Goal: Download file/media: Download file/media

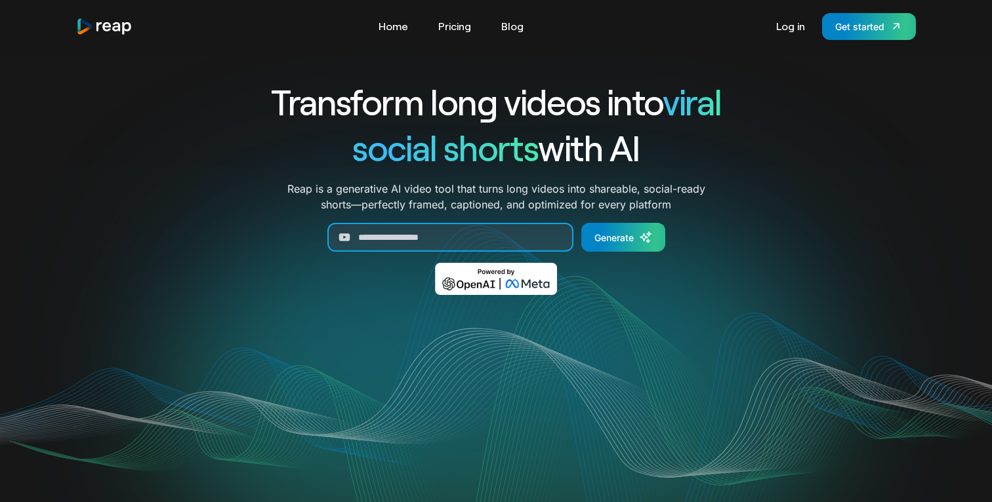
click at [499, 233] on input "Generate Form" at bounding box center [450, 237] width 246 height 29
paste input "**********"
type input "**********"
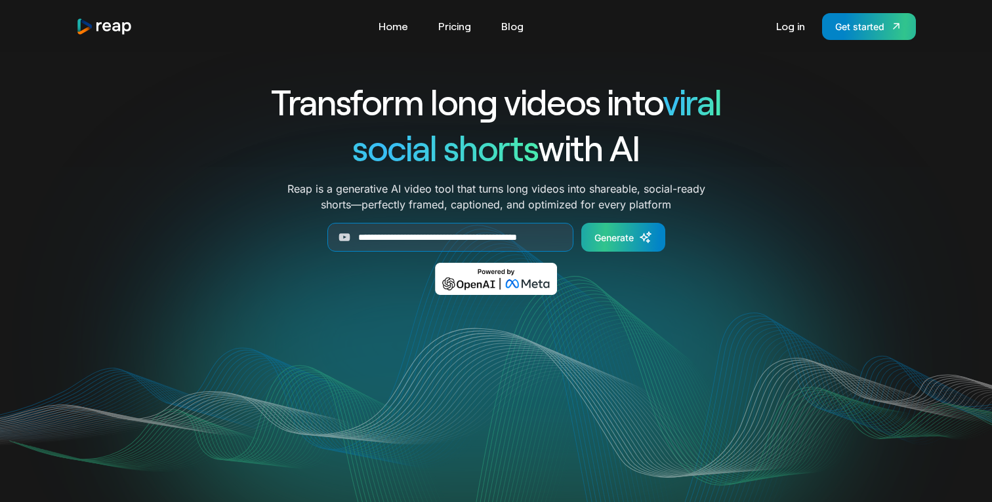
click at [613, 240] on div "Generate" at bounding box center [613, 238] width 39 height 14
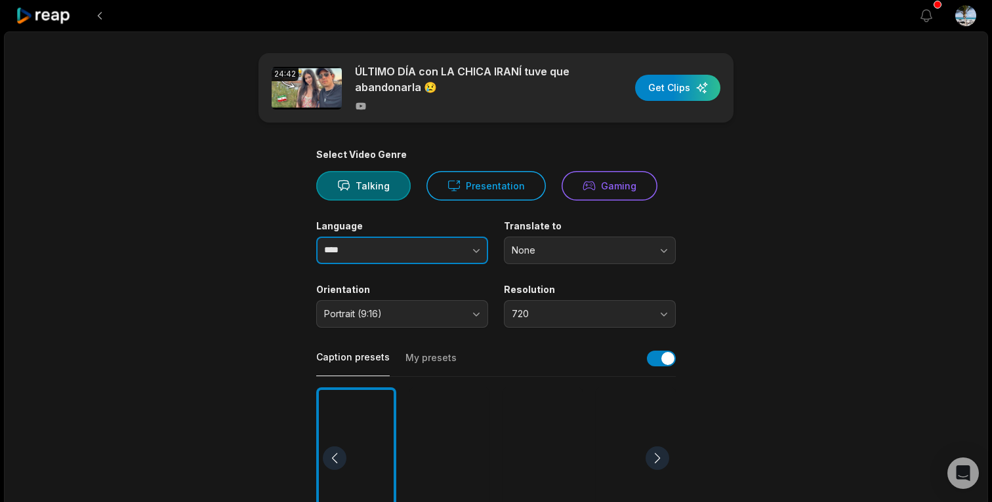
click at [454, 250] on button "button" at bounding box center [450, 251] width 75 height 28
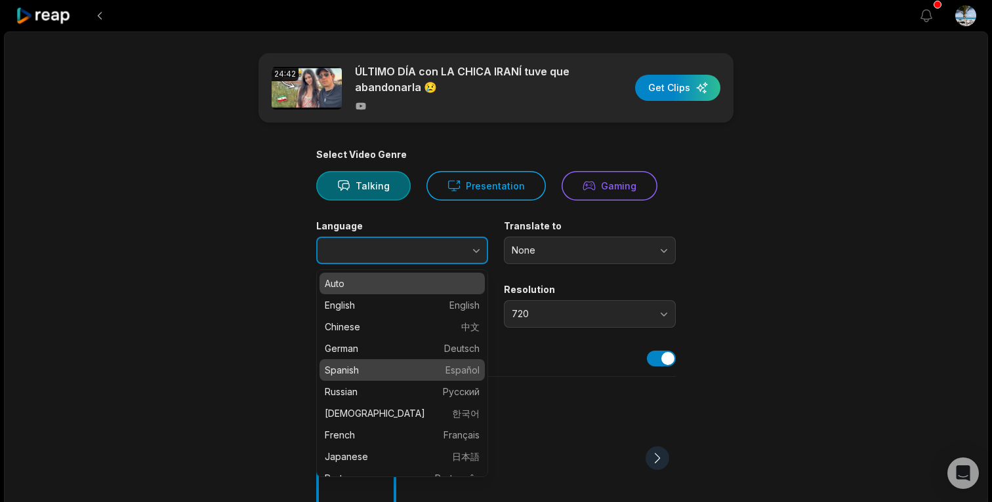
type input "*******"
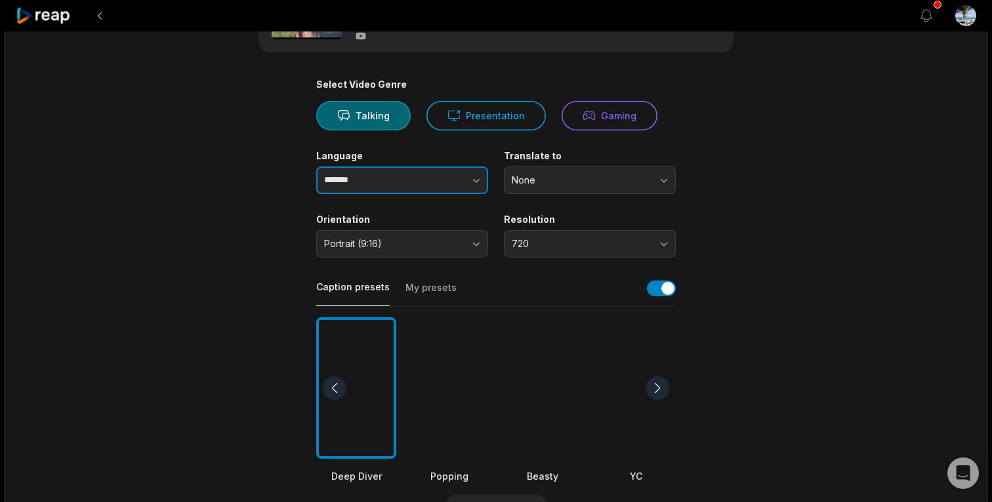
scroll to position [73, 0]
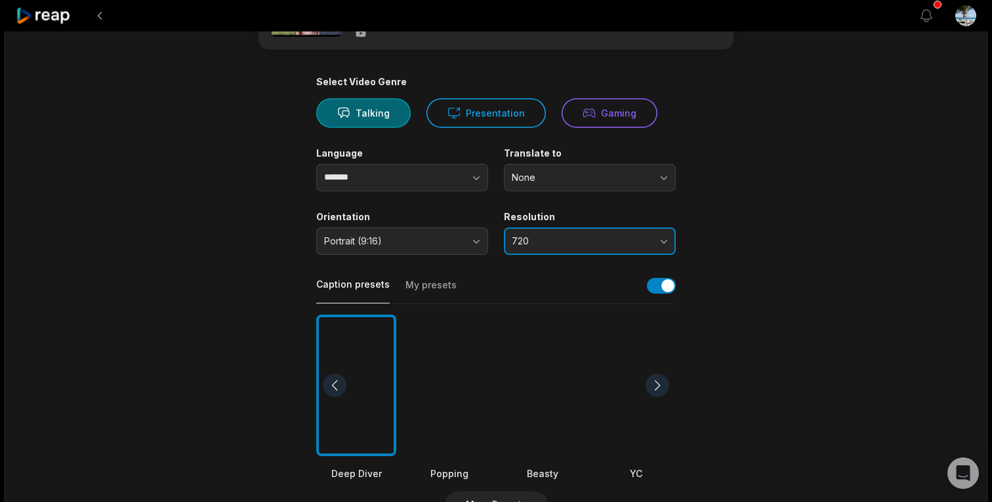
click at [636, 247] on button "720" at bounding box center [590, 242] width 172 height 28
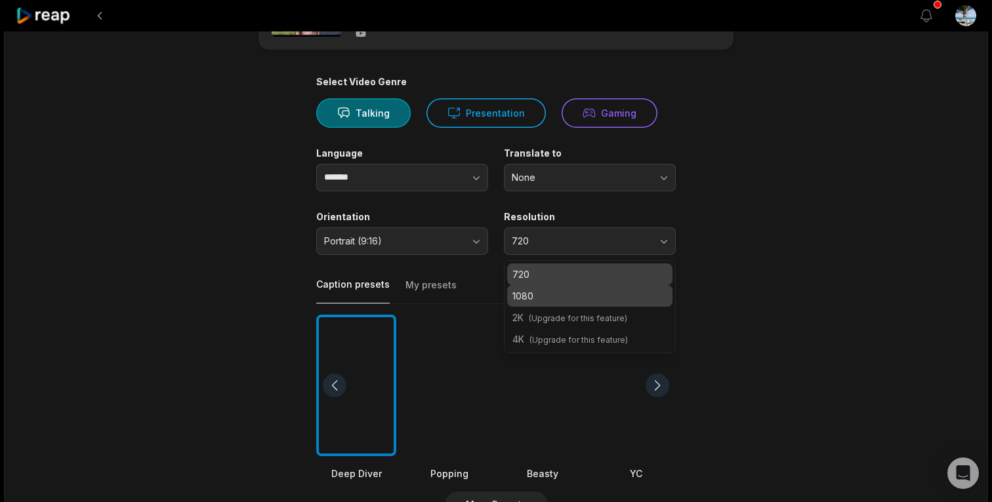
click at [607, 300] on p "1080" at bounding box center [589, 296] width 155 height 14
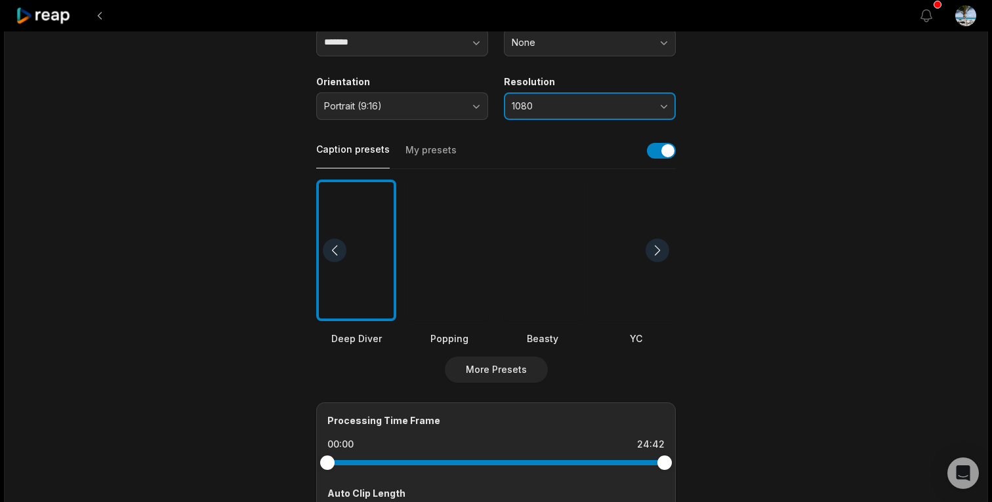
scroll to position [210, 0]
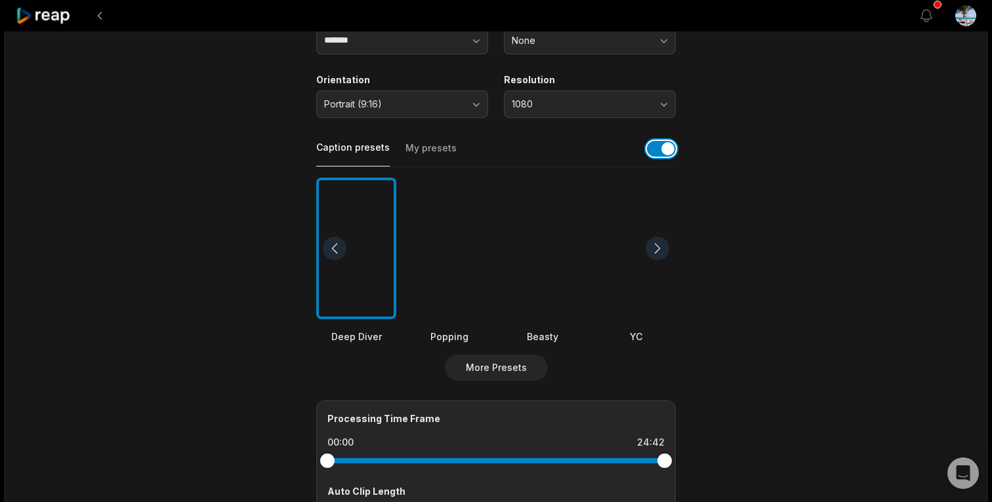
click at [650, 147] on button "button" at bounding box center [661, 149] width 29 height 16
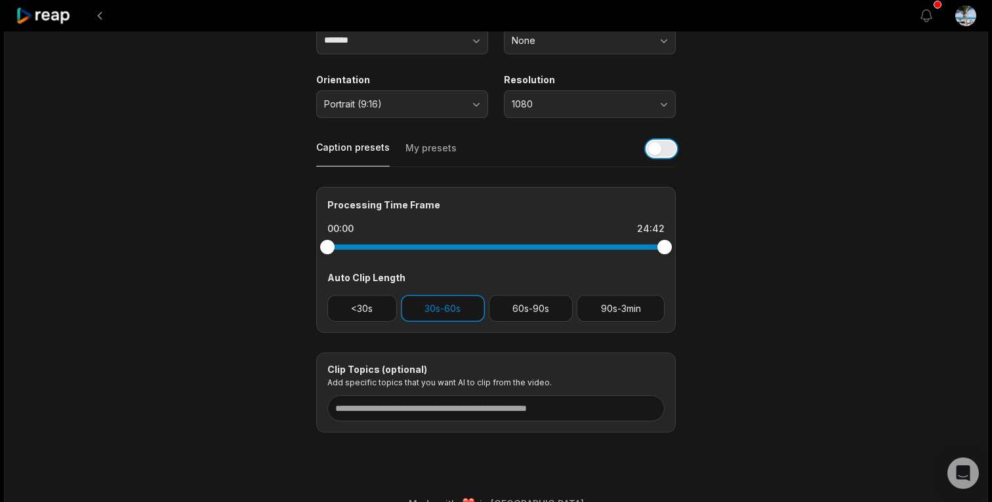
click at [662, 151] on button "button" at bounding box center [661, 149] width 29 height 16
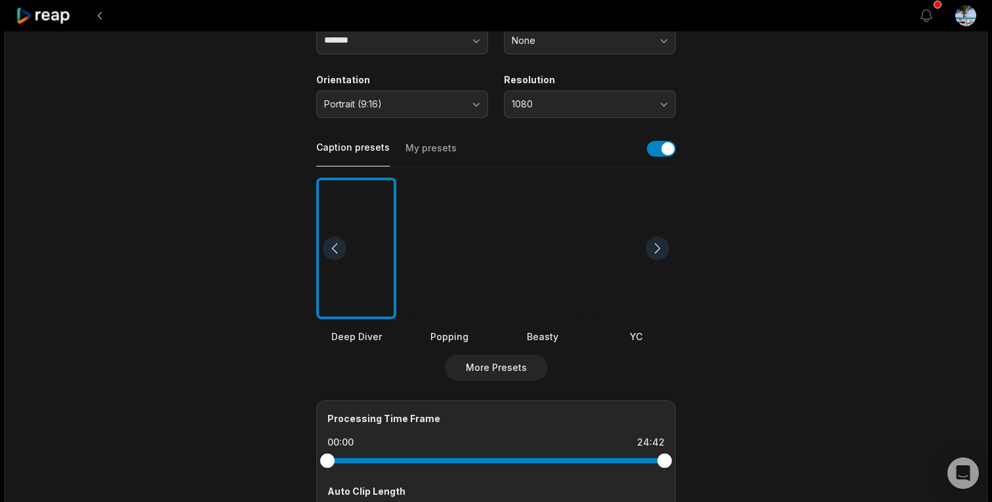
click at [454, 255] on div at bounding box center [449, 249] width 80 height 142
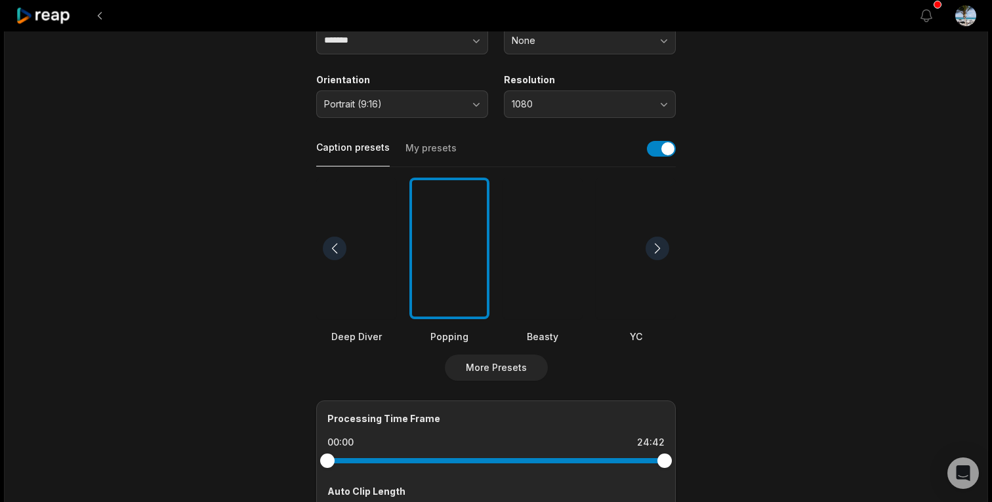
click at [380, 241] on div at bounding box center [356, 249] width 80 height 142
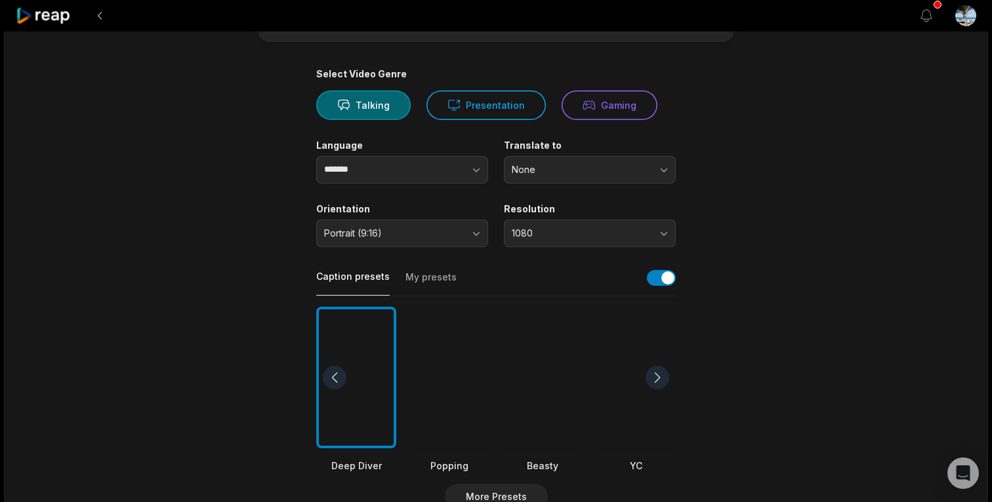
scroll to position [0, 0]
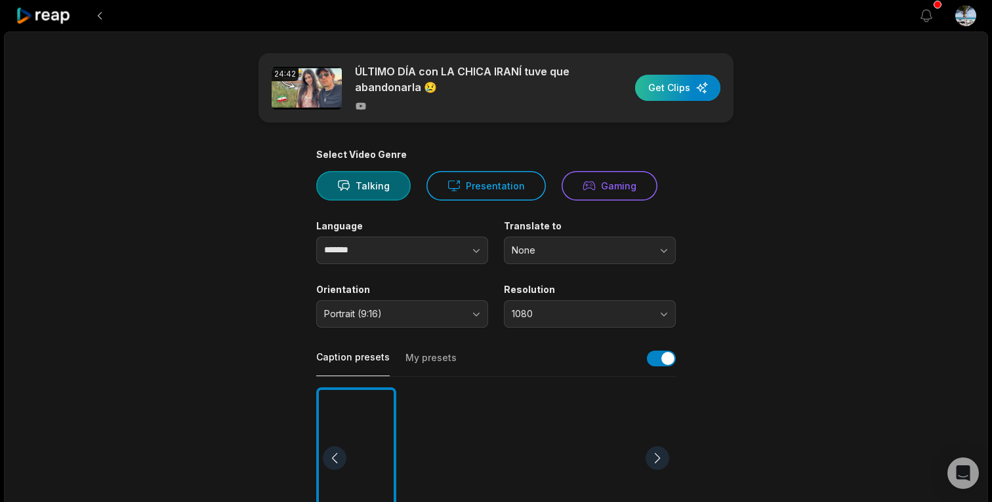
click at [664, 92] on div "button" at bounding box center [677, 88] width 85 height 26
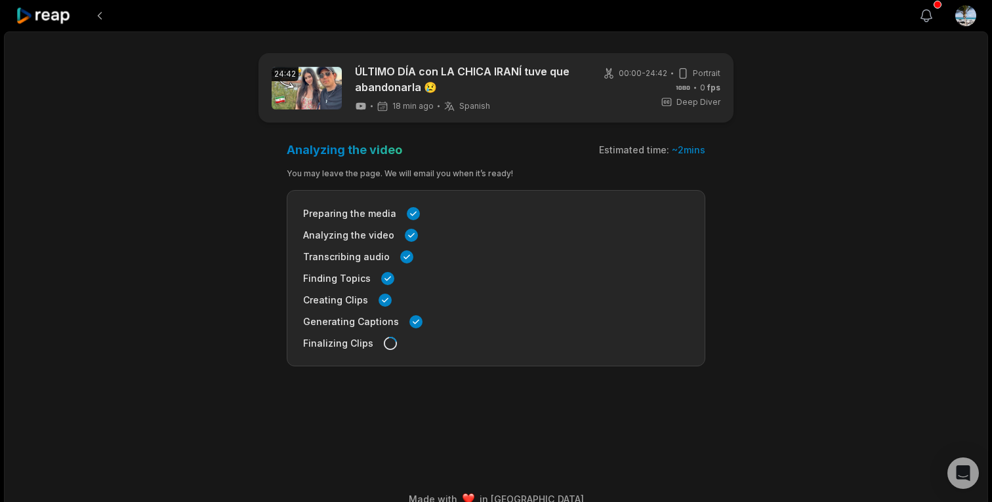
click at [926, 18] on icon "button" at bounding box center [926, 16] width 16 height 16
click at [929, 13] on icon "button" at bounding box center [926, 16] width 11 height 12
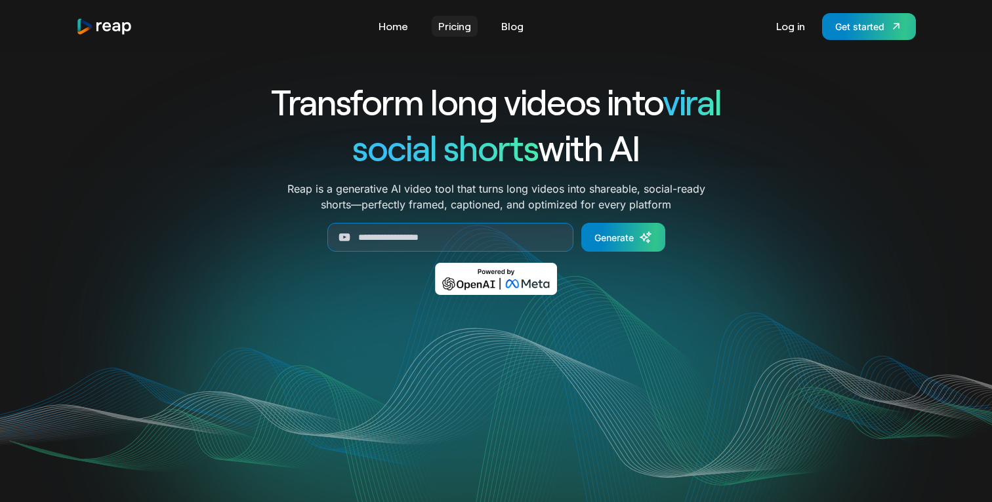
click at [463, 20] on link "Pricing" at bounding box center [454, 26] width 46 height 21
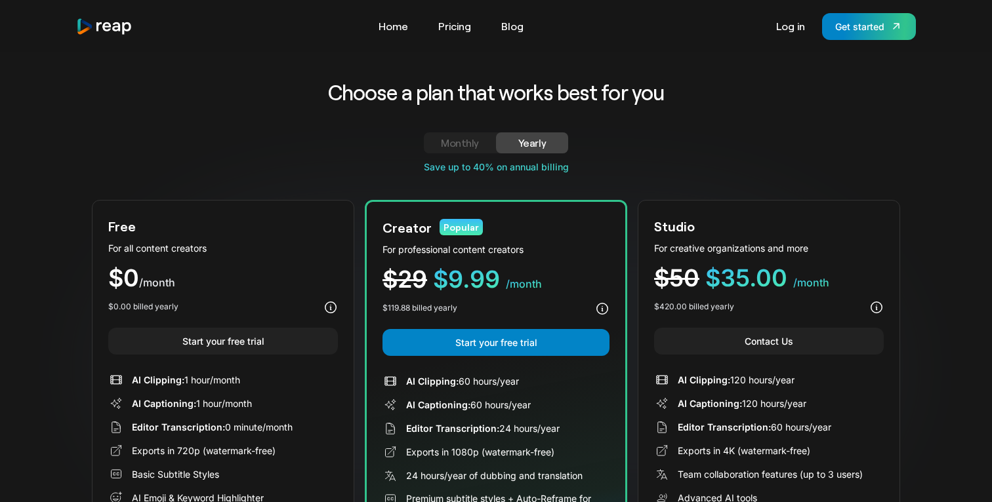
click at [452, 144] on div "Monthly" at bounding box center [459, 143] width 41 height 16
click at [518, 137] on div "Yearly" at bounding box center [531, 143] width 41 height 16
click at [447, 142] on div "Monthly" at bounding box center [459, 143] width 41 height 16
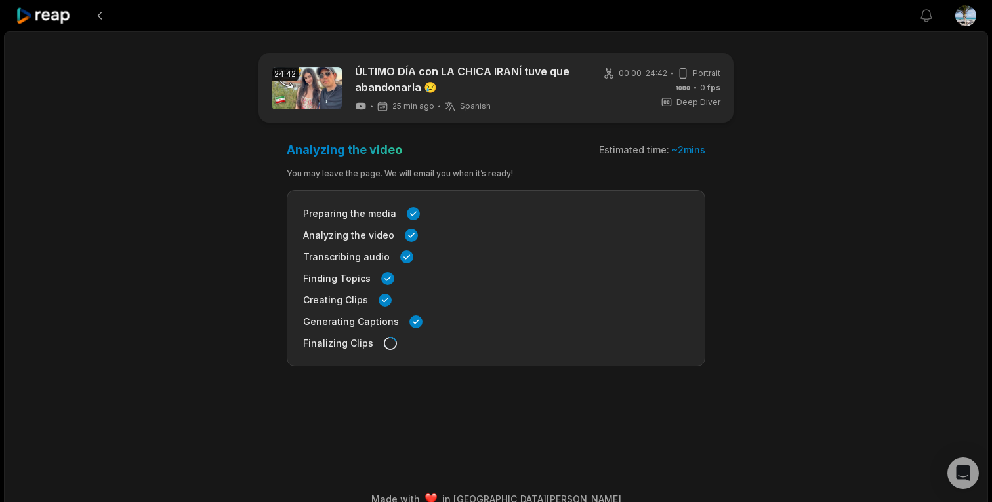
click at [961, 16] on html "View notifications Open user menu 24:42 ÚLTIMO DÍA con LA CHICA IRANÍ tuve que …" at bounding box center [496, 251] width 992 height 502
click at [902, 58] on p "[EMAIL_ADDRESS][DOMAIN_NAME]" at bounding box center [918, 59] width 114 height 10
click at [95, 7] on html "View notifications Open user menu 24:42 ÚLTIMO DÍA con LA CHICA IRANÍ tuve que …" at bounding box center [496, 251] width 992 height 502
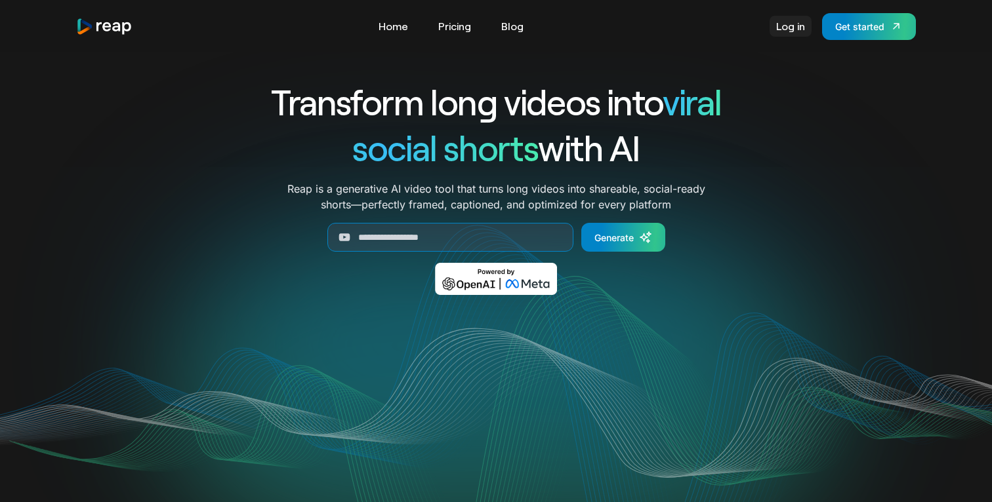
click at [795, 31] on link "Log in" at bounding box center [790, 26] width 42 height 21
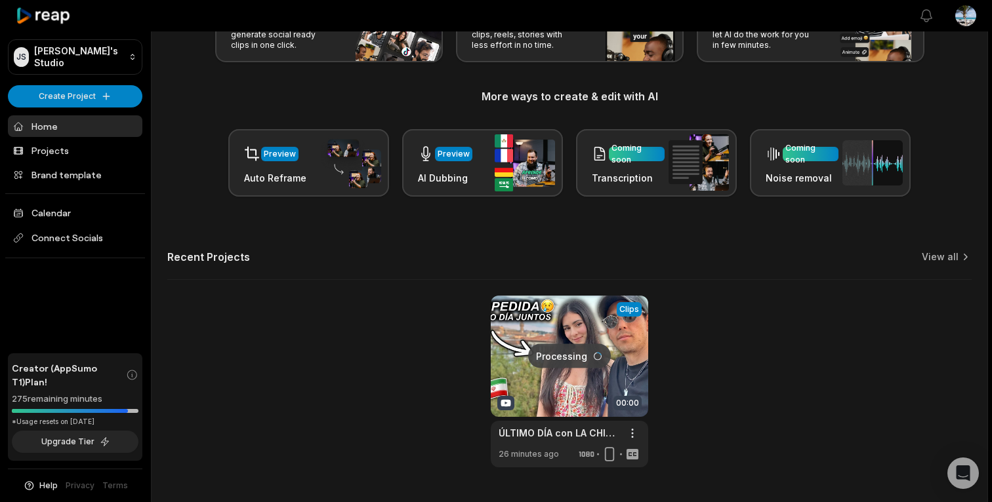
scroll to position [152, 0]
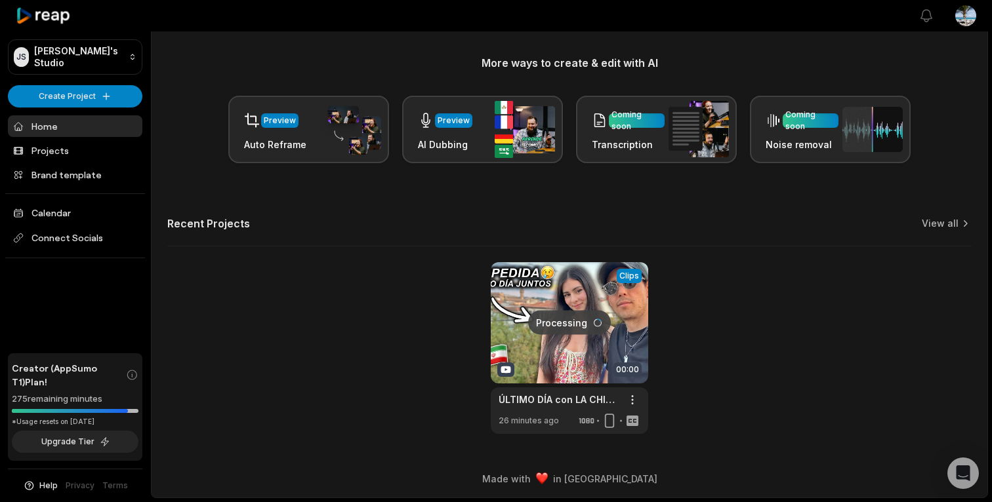
click at [633, 321] on link at bounding box center [569, 348] width 157 height 172
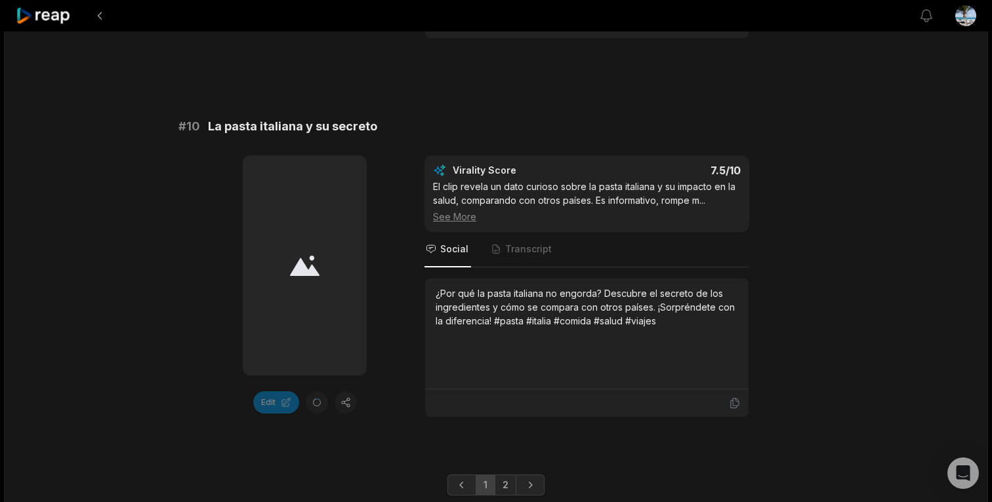
scroll to position [3608, 0]
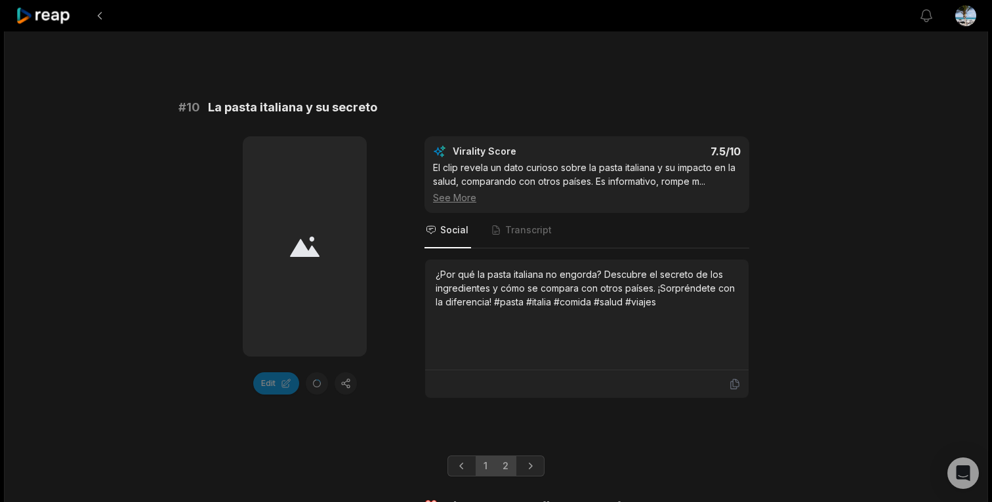
click at [507, 456] on link "2" at bounding box center [505, 466] width 22 height 21
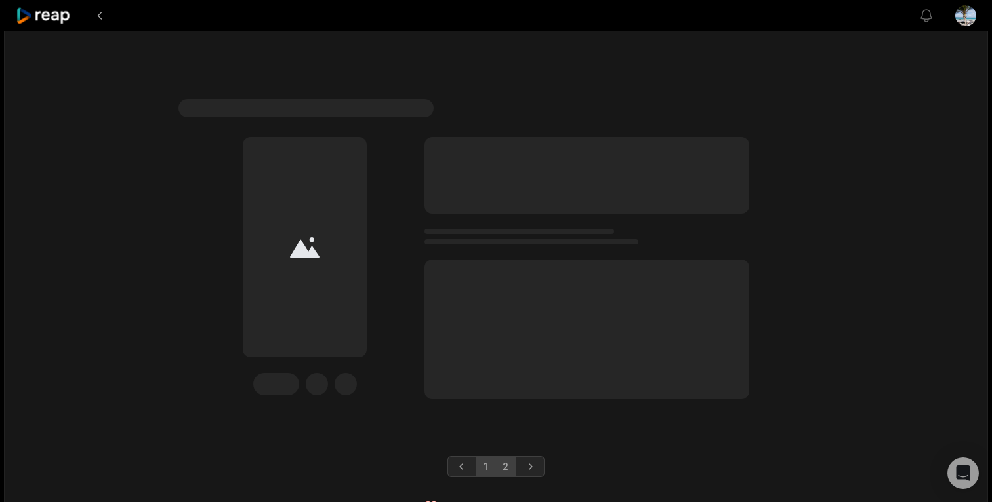
scroll to position [3270, 0]
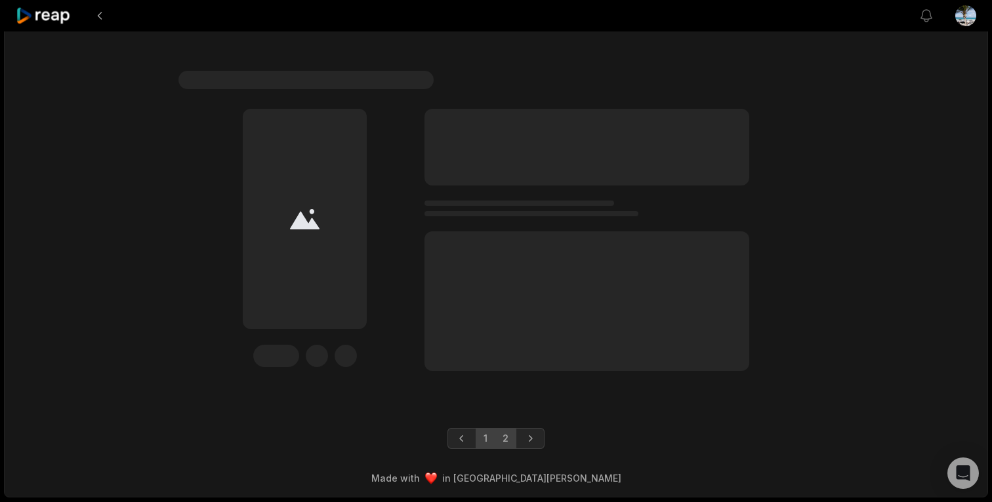
click at [482, 438] on link "1" at bounding box center [485, 438] width 20 height 21
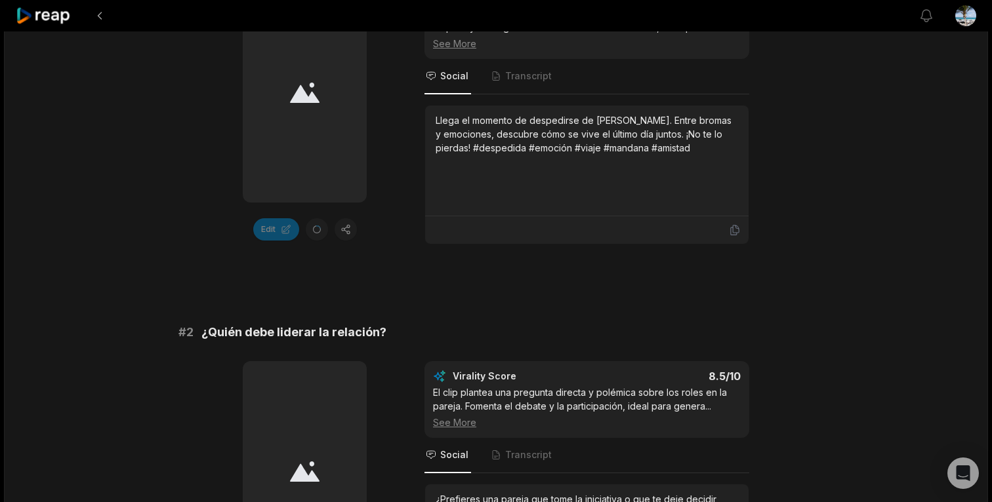
scroll to position [0, 0]
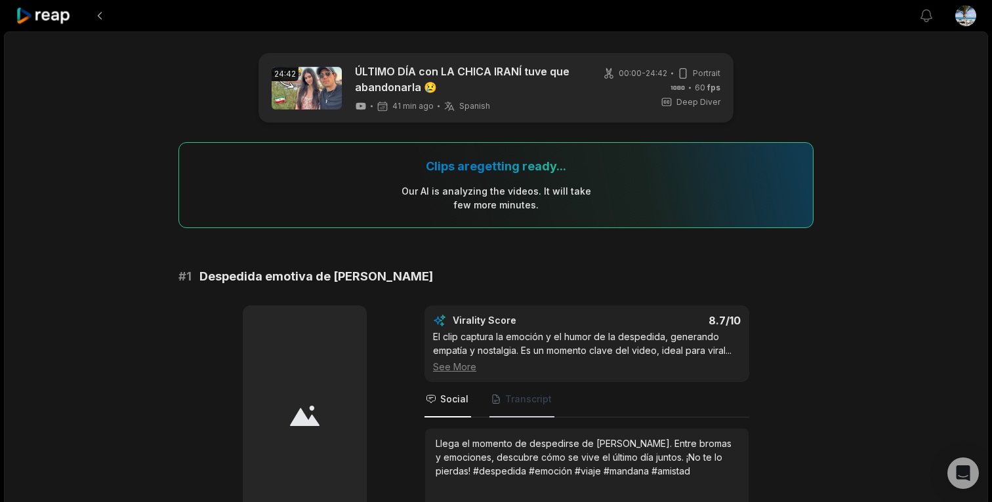
click at [524, 401] on span "Transcript" at bounding box center [528, 399] width 47 height 13
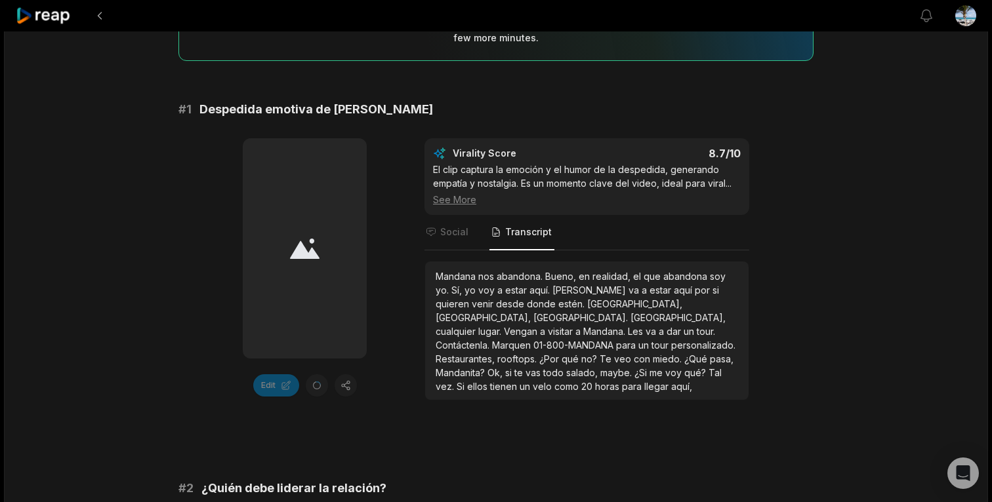
scroll to position [180, 0]
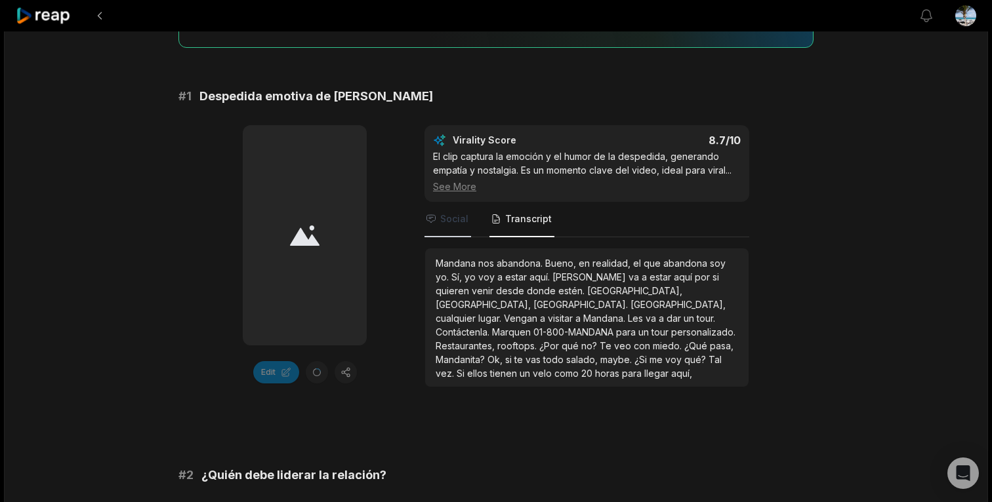
click at [446, 222] on span "Social" at bounding box center [454, 218] width 28 height 13
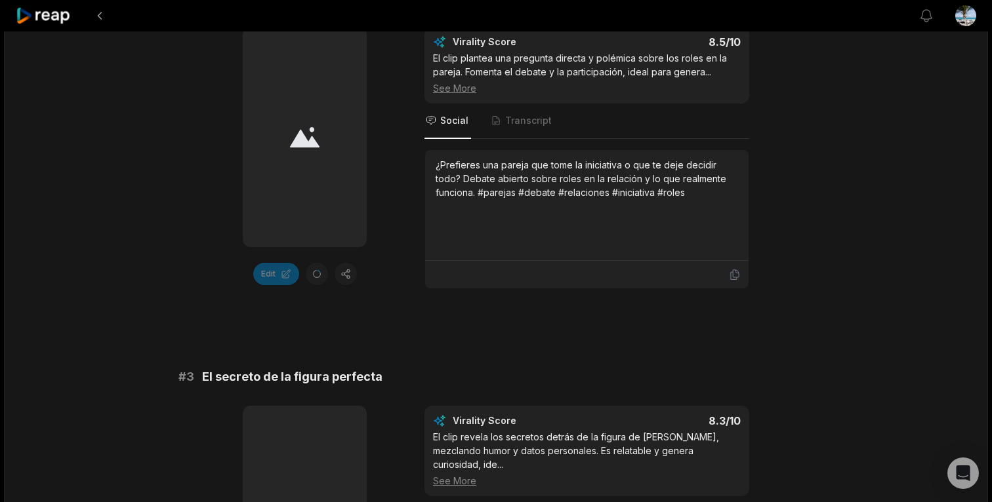
scroll to position [0, 0]
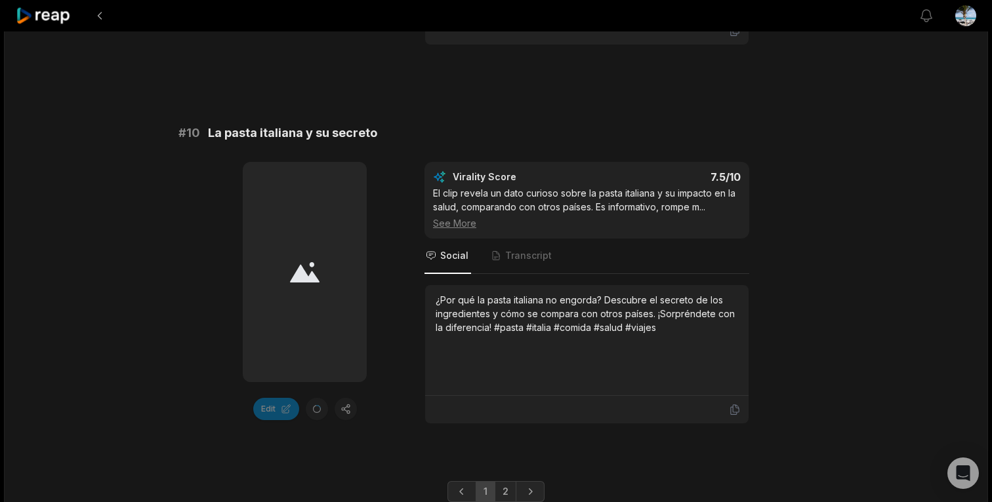
scroll to position [3608, 0]
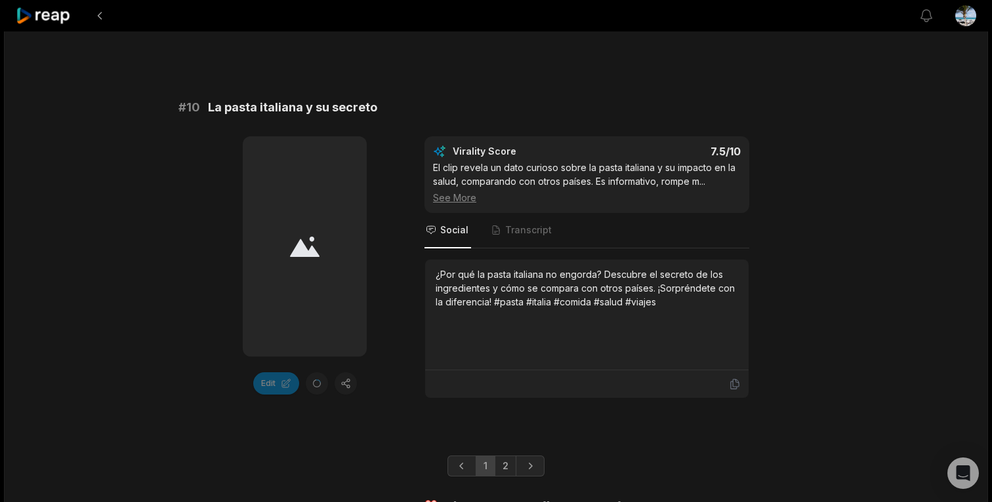
click at [298, 207] on div at bounding box center [305, 246] width 124 height 220
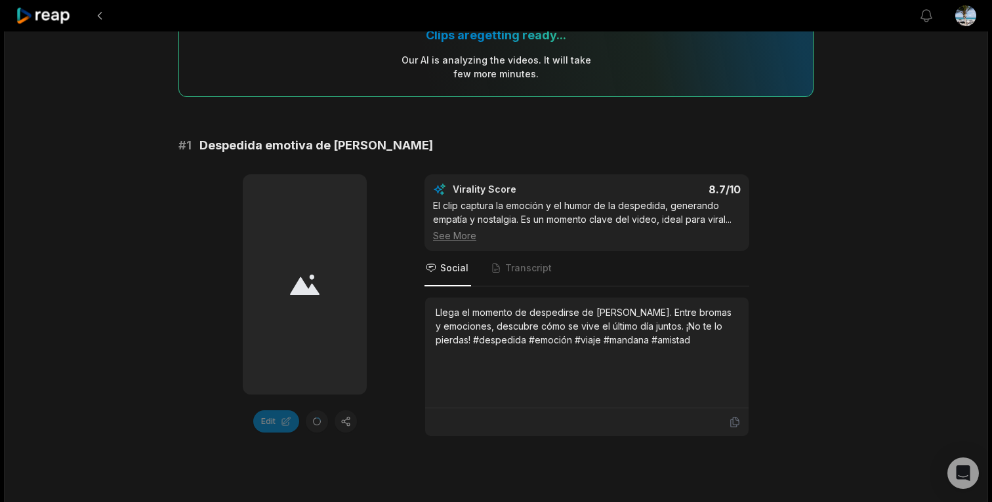
scroll to position [0, 0]
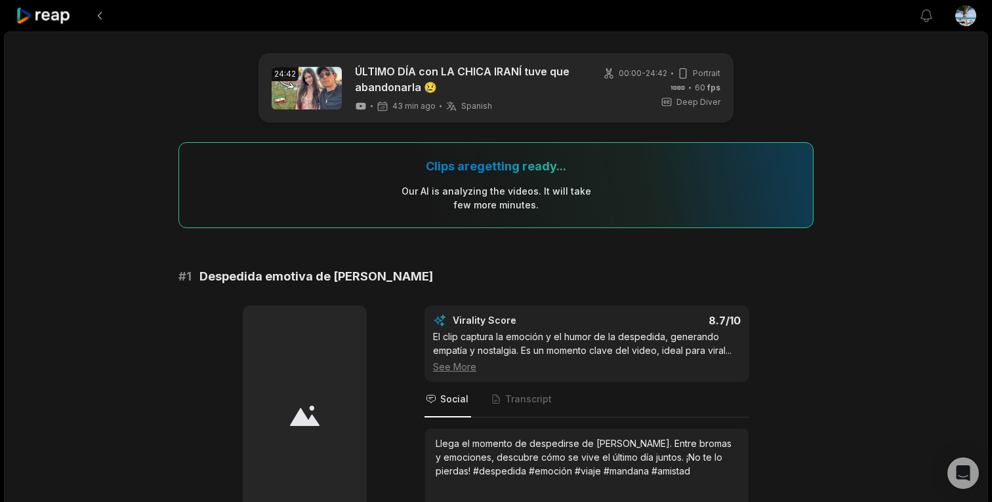
click at [65, 16] on icon at bounding box center [44, 16] width 56 height 18
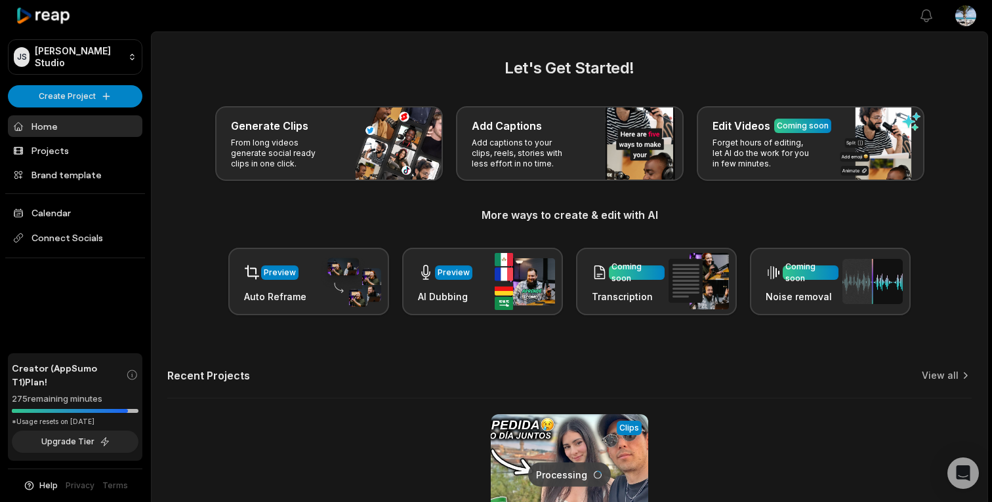
scroll to position [152, 0]
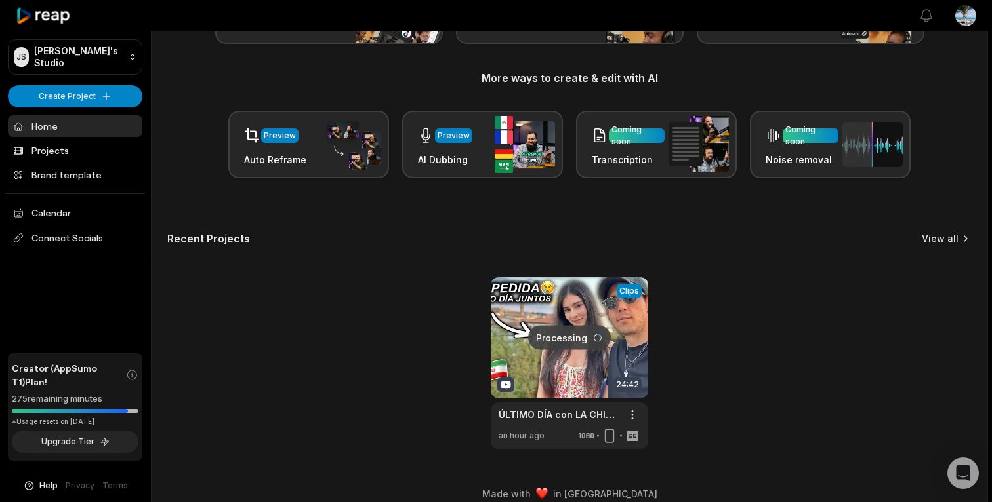
click at [944, 241] on link "View all" at bounding box center [939, 238] width 37 height 13
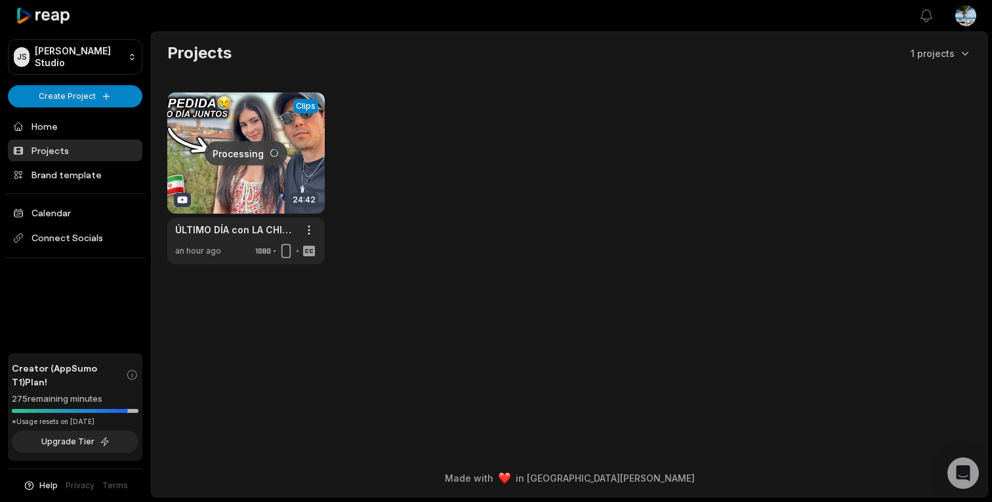
click at [275, 130] on link at bounding box center [245, 178] width 157 height 172
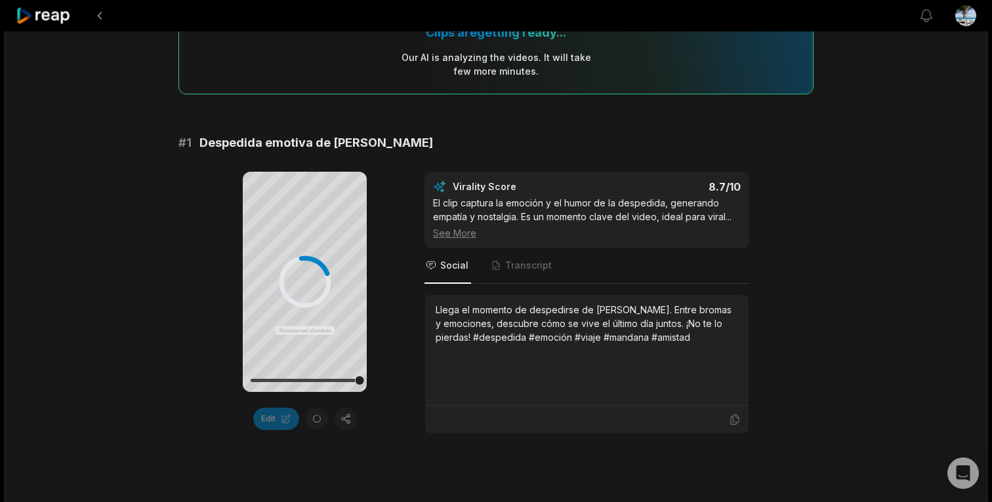
scroll to position [140, 0]
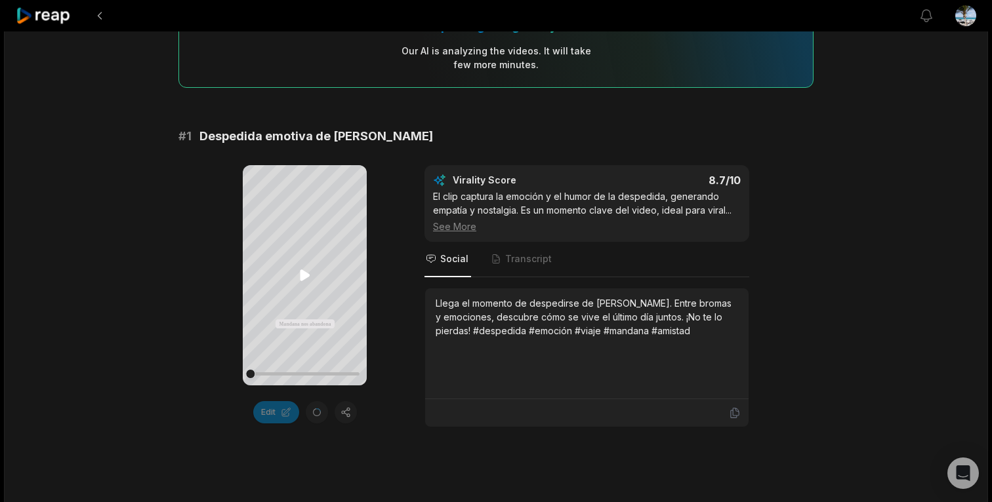
click at [306, 277] on icon at bounding box center [305, 275] width 10 height 11
click at [348, 371] on div at bounding box center [304, 374] width 109 height 23
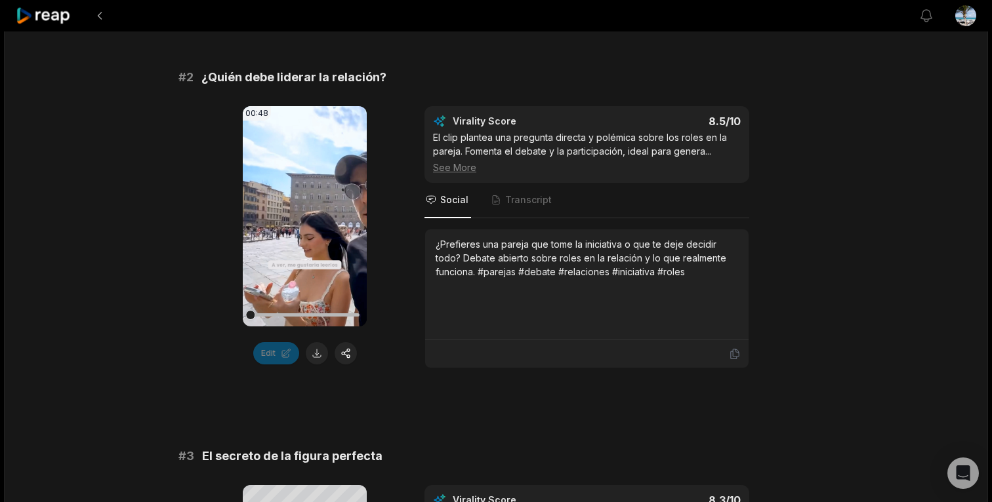
scroll to position [588, 0]
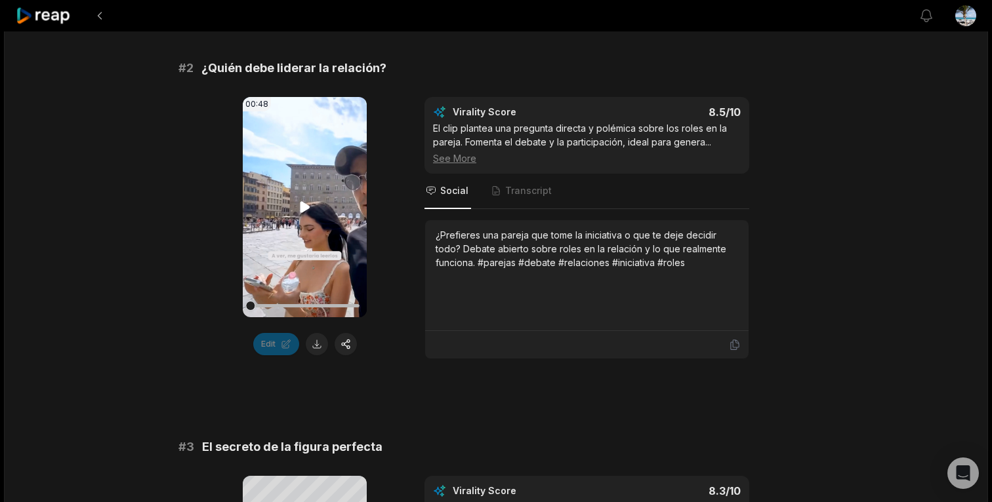
click at [304, 203] on icon at bounding box center [305, 207] width 10 height 11
click at [302, 209] on icon at bounding box center [304, 207] width 5 height 9
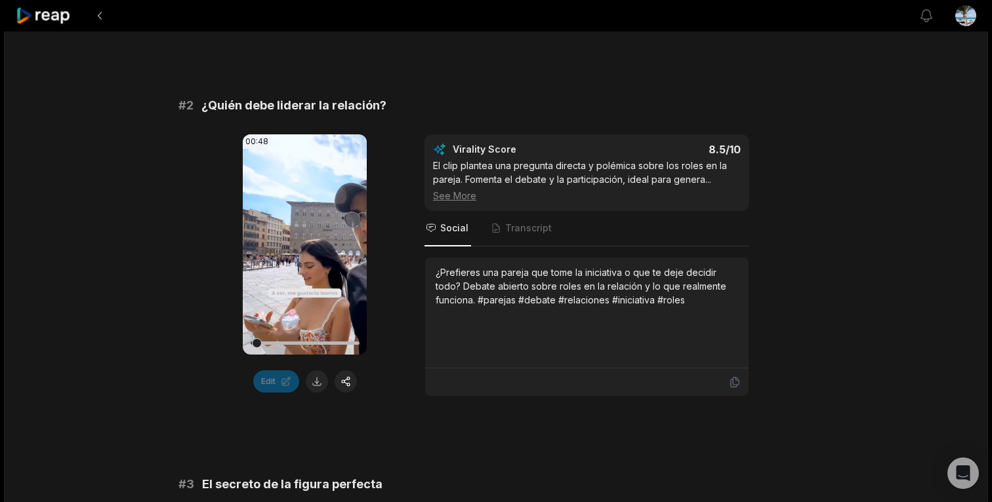
scroll to position [549, 0]
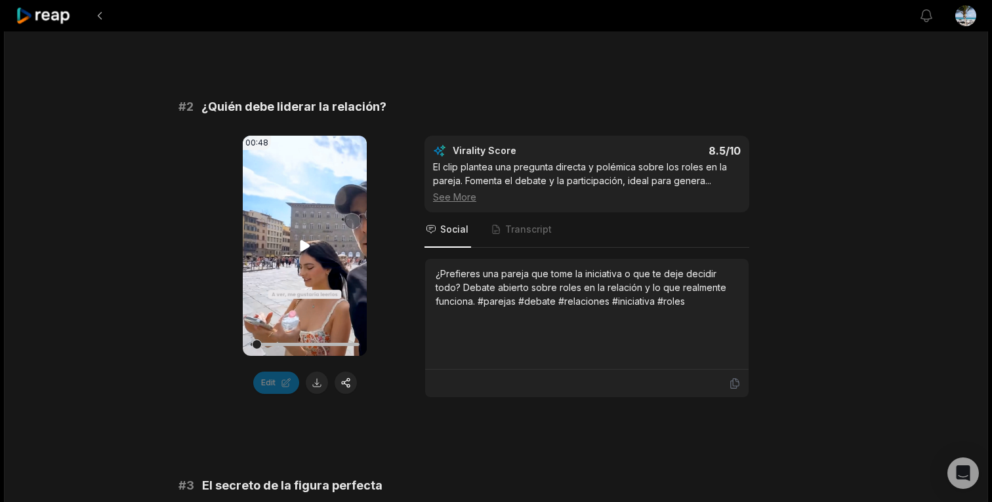
click at [307, 239] on icon at bounding box center [305, 246] width 16 height 16
click at [319, 342] on div at bounding box center [304, 344] width 109 height 23
click at [304, 247] on icon at bounding box center [305, 246] width 16 height 16
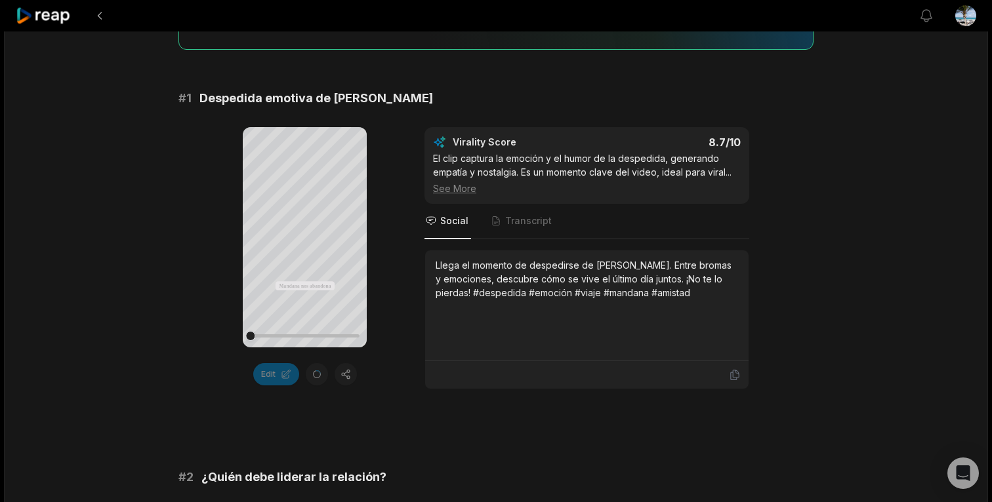
scroll to position [184, 0]
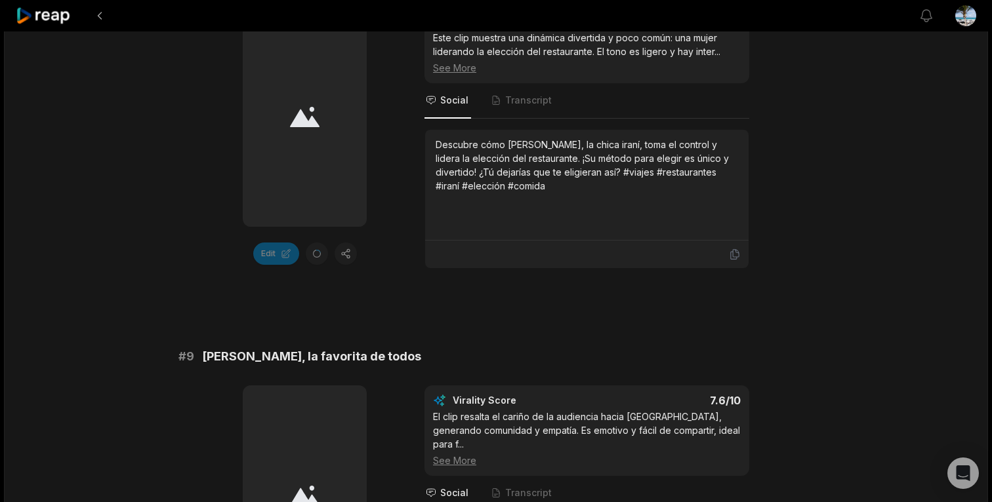
scroll to position [3608, 0]
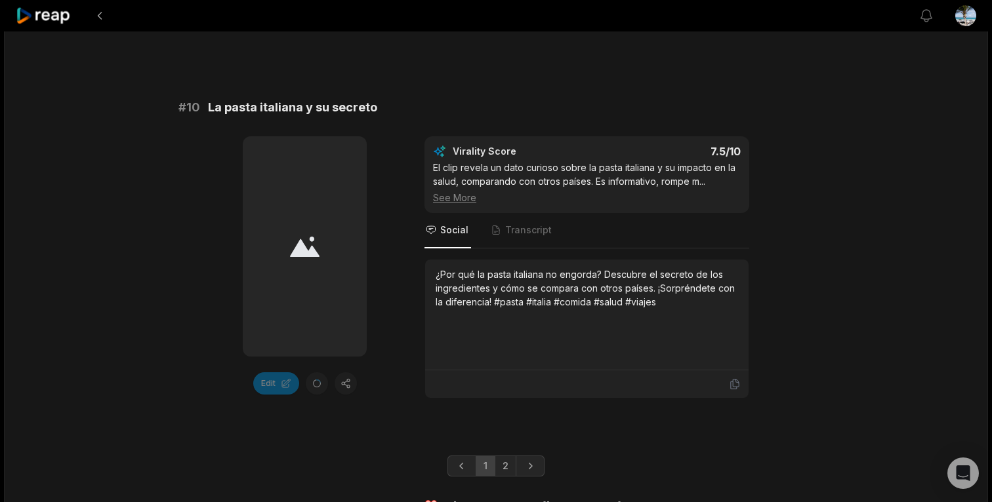
click at [502, 456] on link "2" at bounding box center [505, 466] width 22 height 21
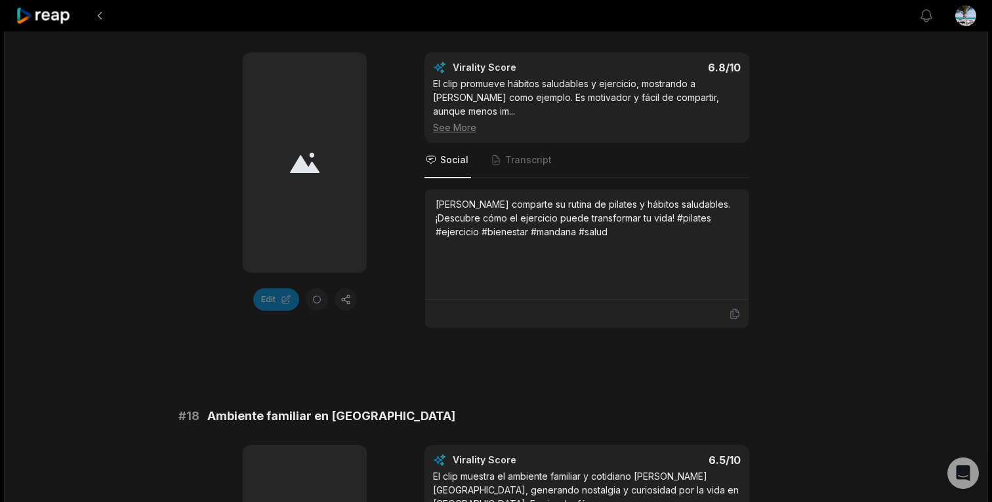
scroll to position [3270, 0]
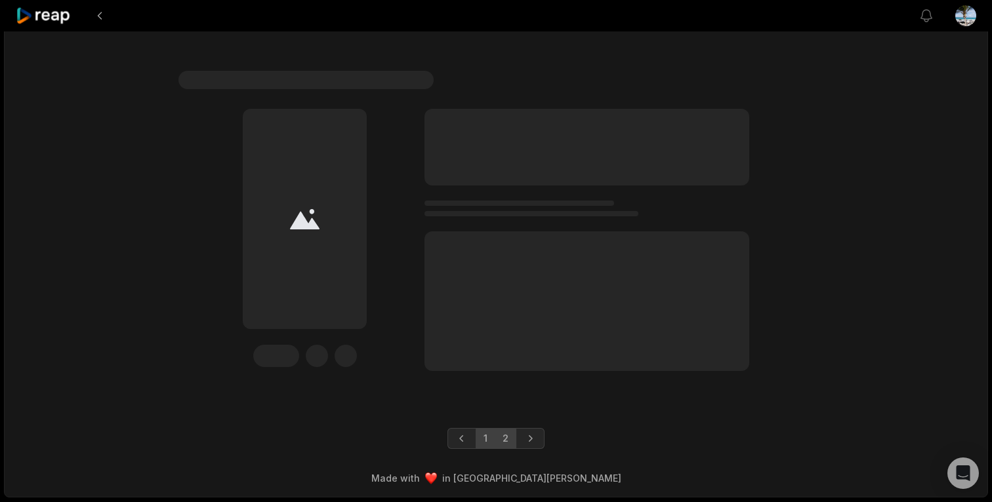
click at [489, 440] on link "1" at bounding box center [485, 438] width 20 height 21
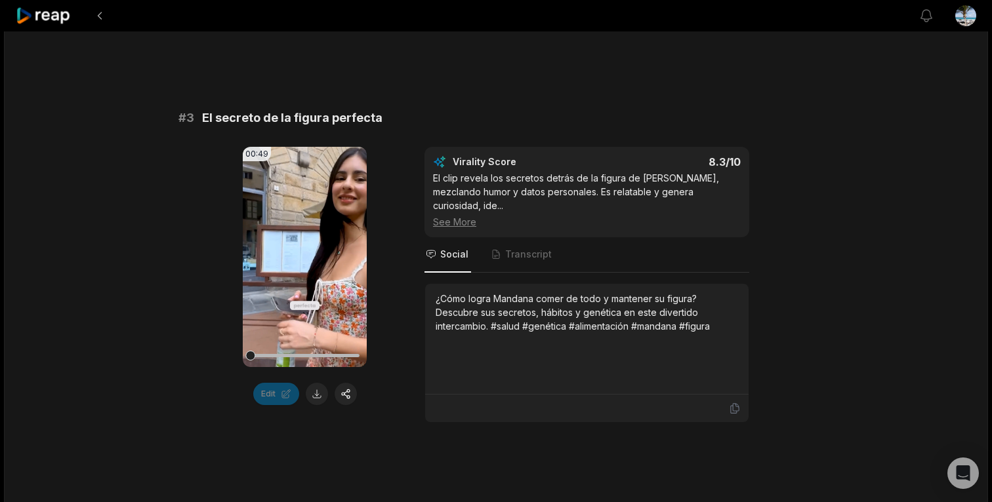
scroll to position [918, 0]
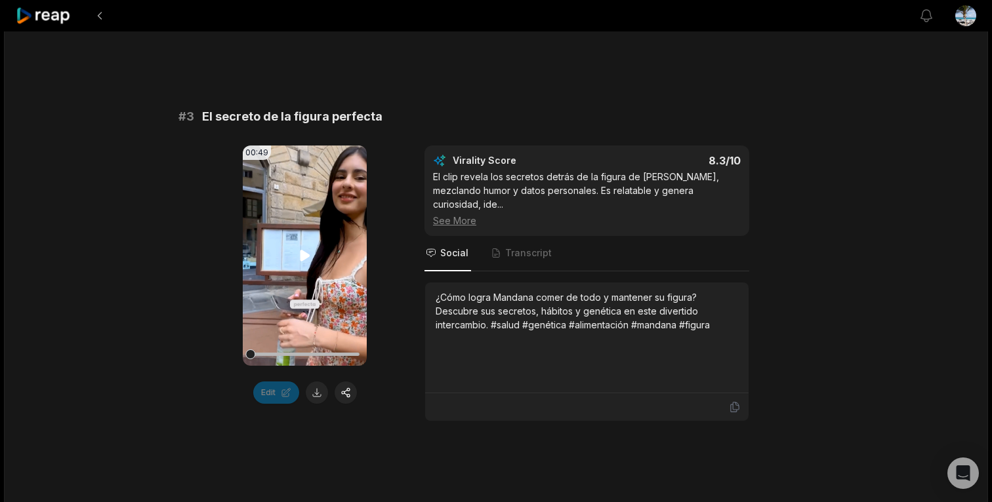
click at [321, 268] on video "Your browser does not support mp4 format." at bounding box center [305, 256] width 124 height 220
click at [304, 253] on icon at bounding box center [305, 256] width 16 height 16
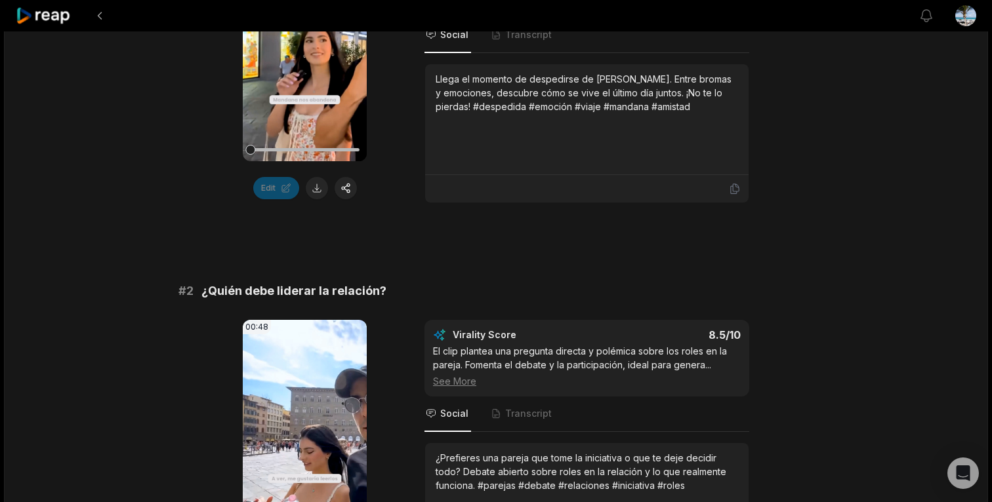
scroll to position [378, 0]
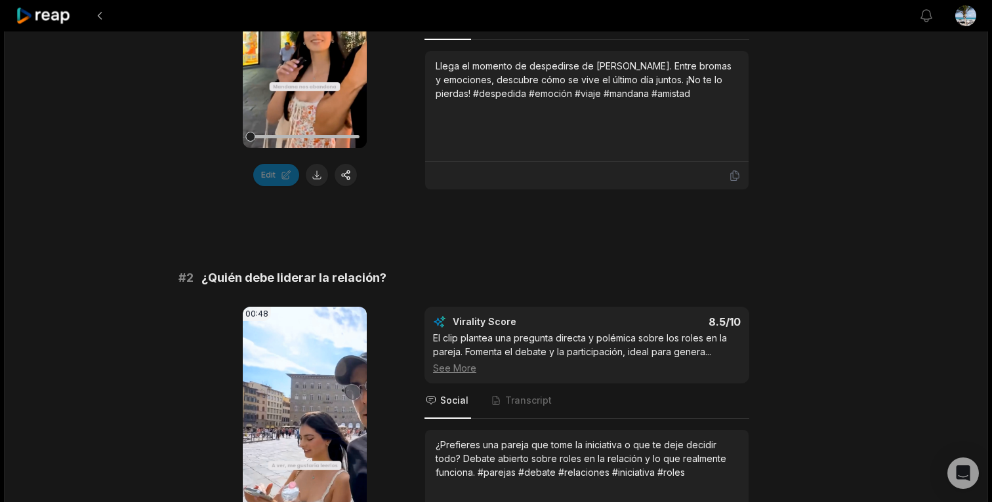
click at [317, 178] on button at bounding box center [317, 175] width 22 height 22
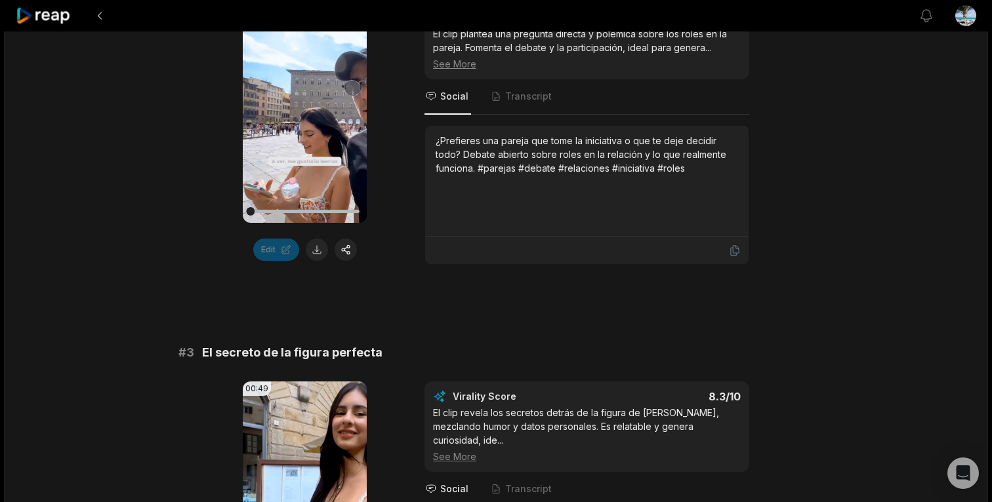
scroll to position [701, 0]
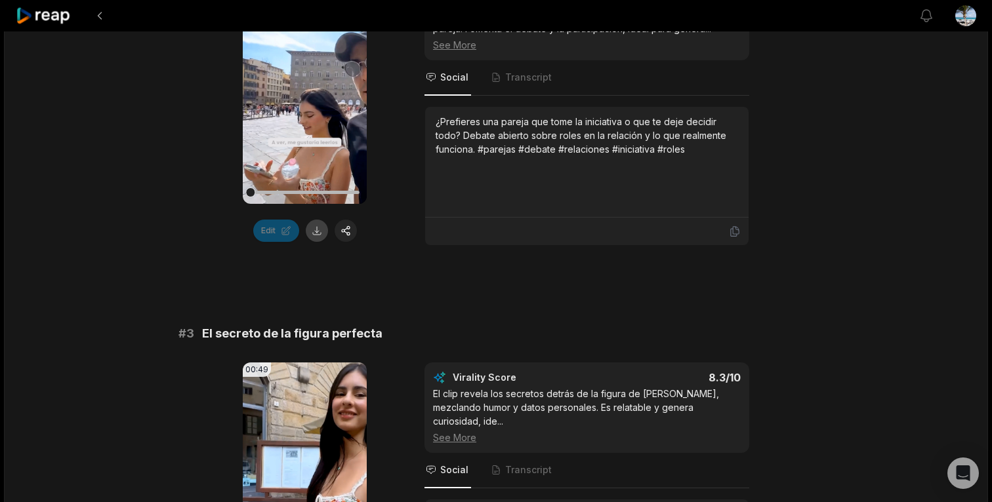
click at [312, 229] on button at bounding box center [317, 231] width 22 height 22
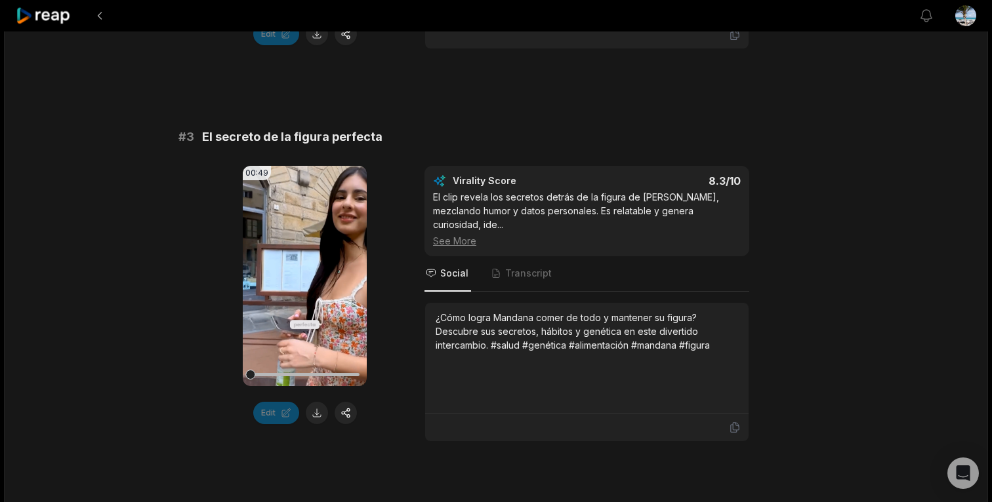
scroll to position [963, 0]
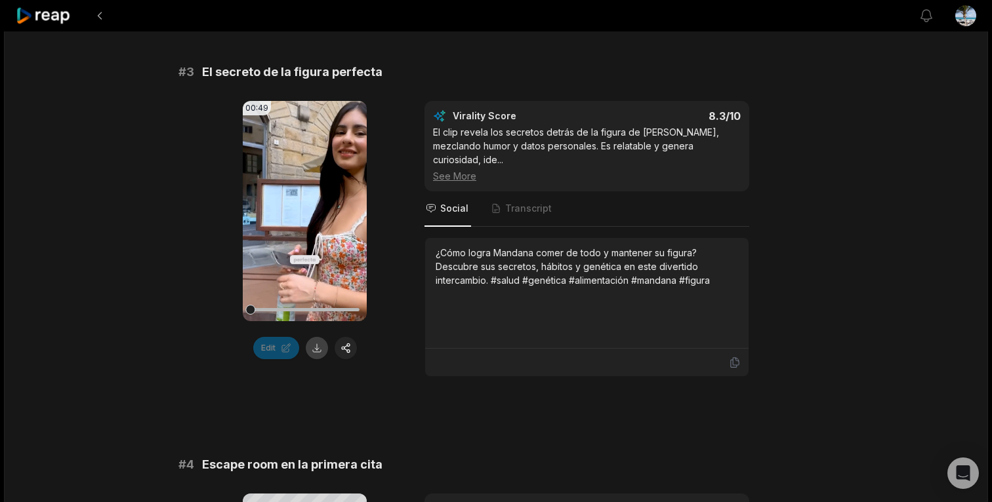
click at [318, 348] on button at bounding box center [317, 348] width 22 height 22
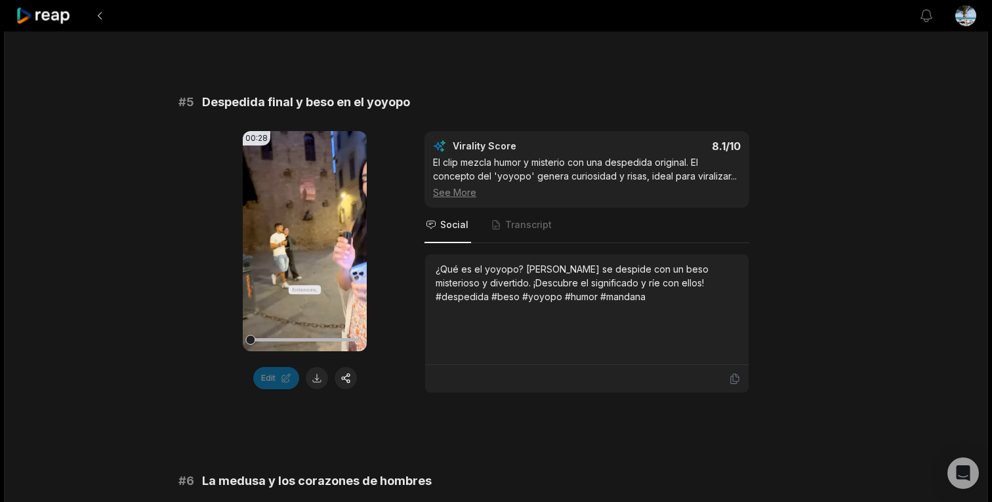
scroll to position [1718, 0]
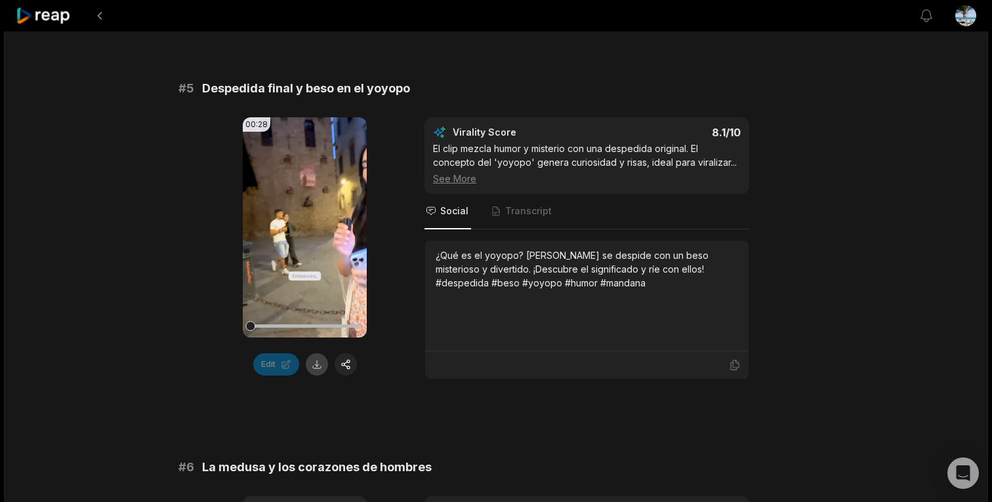
click at [321, 353] on button at bounding box center [317, 364] width 22 height 22
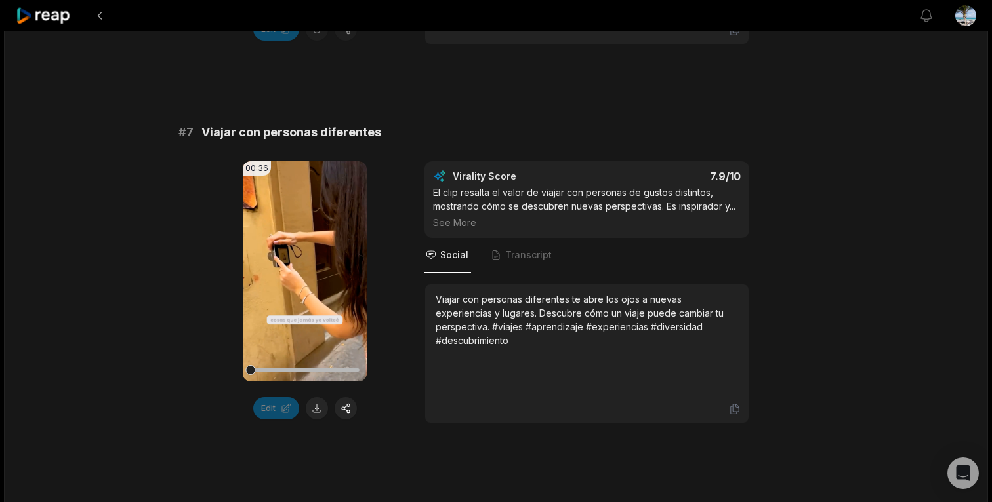
scroll to position [2447, 0]
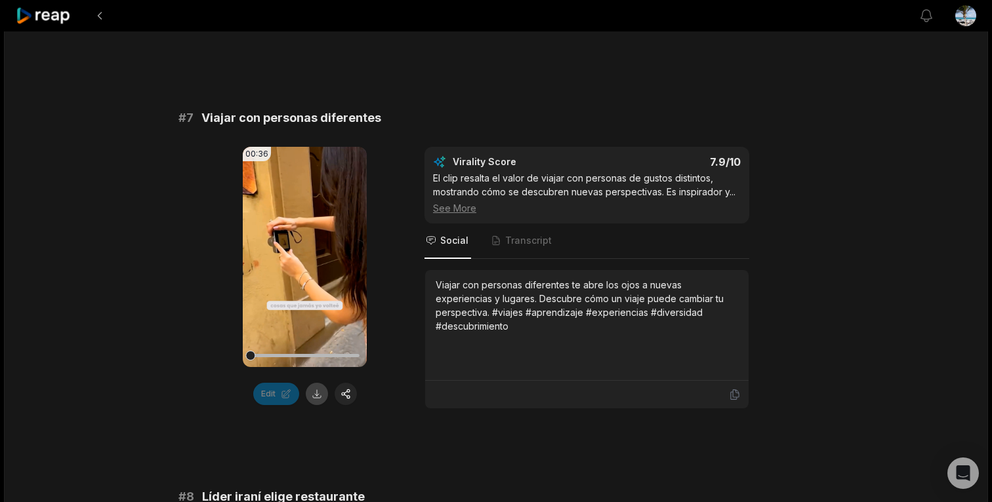
click at [320, 383] on button at bounding box center [317, 394] width 22 height 22
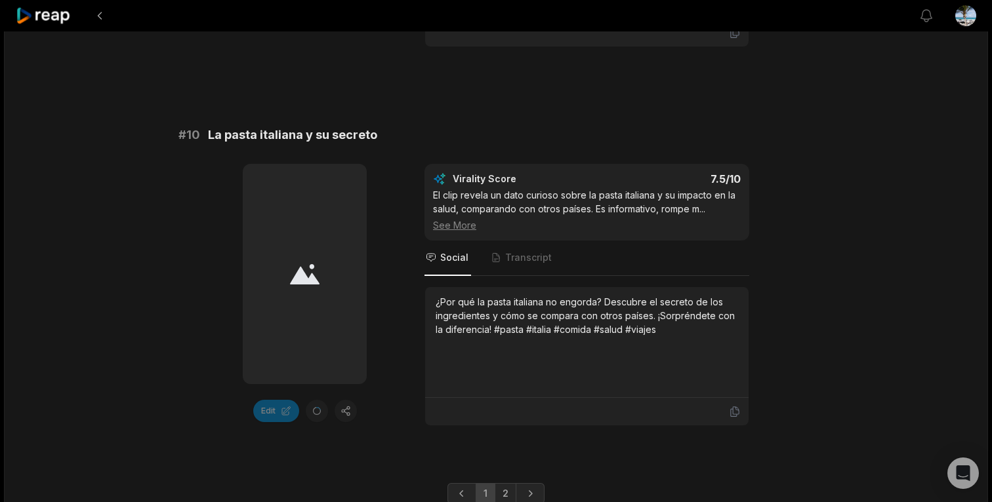
scroll to position [3608, 0]
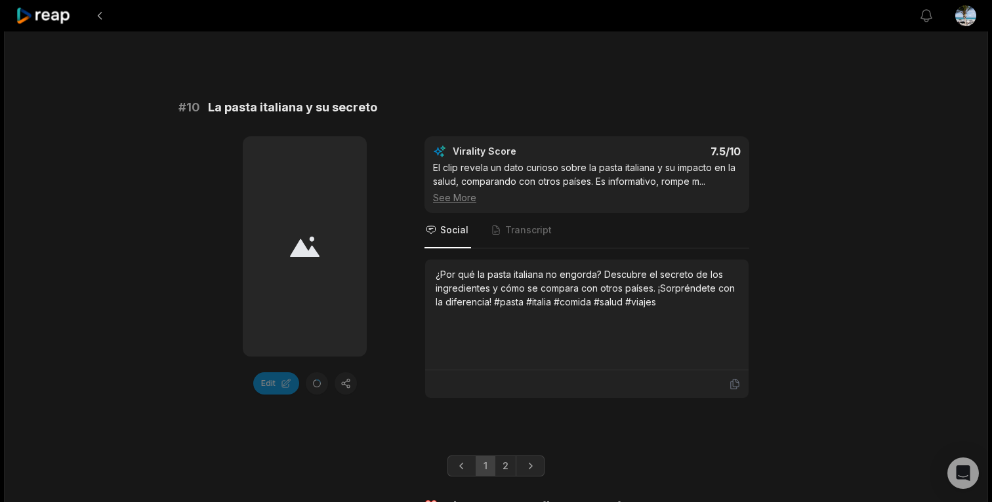
click at [509, 456] on link "2" at bounding box center [505, 466] width 22 height 21
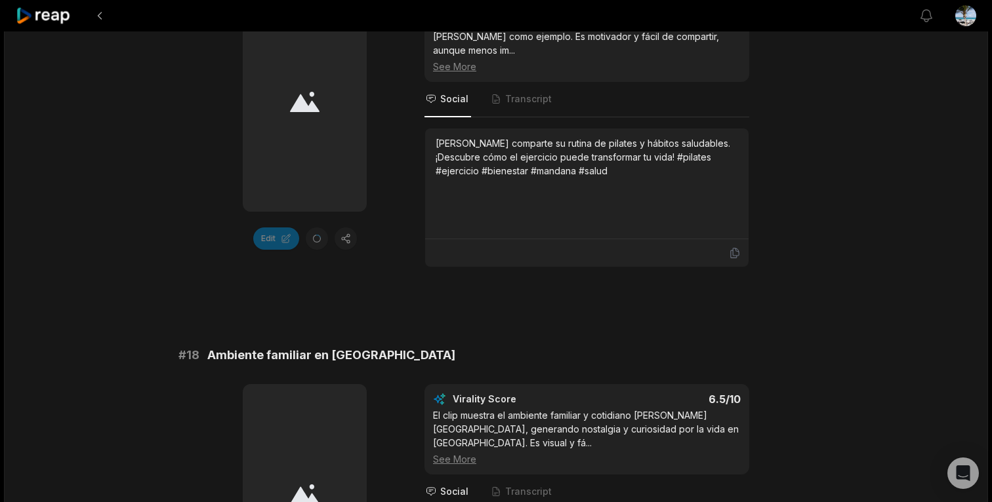
scroll to position [2891, 0]
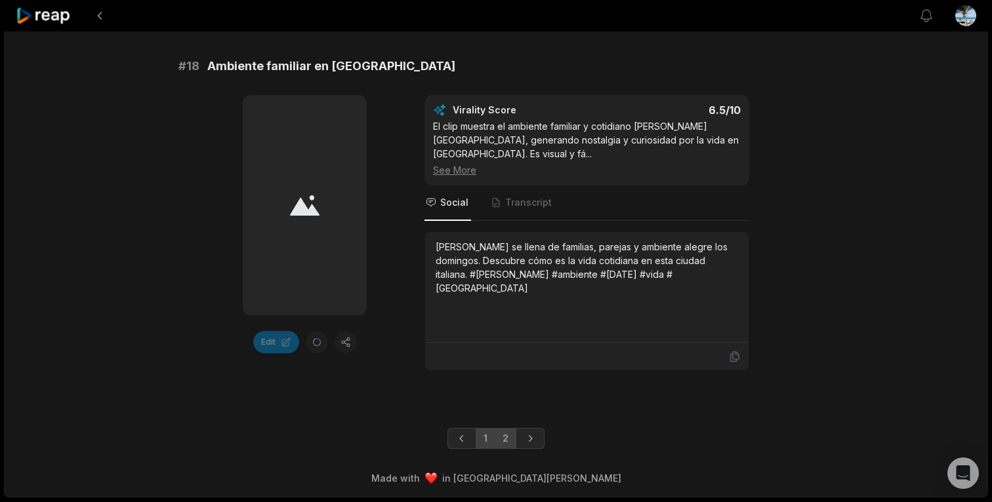
click at [489, 439] on link "1" at bounding box center [485, 438] width 20 height 21
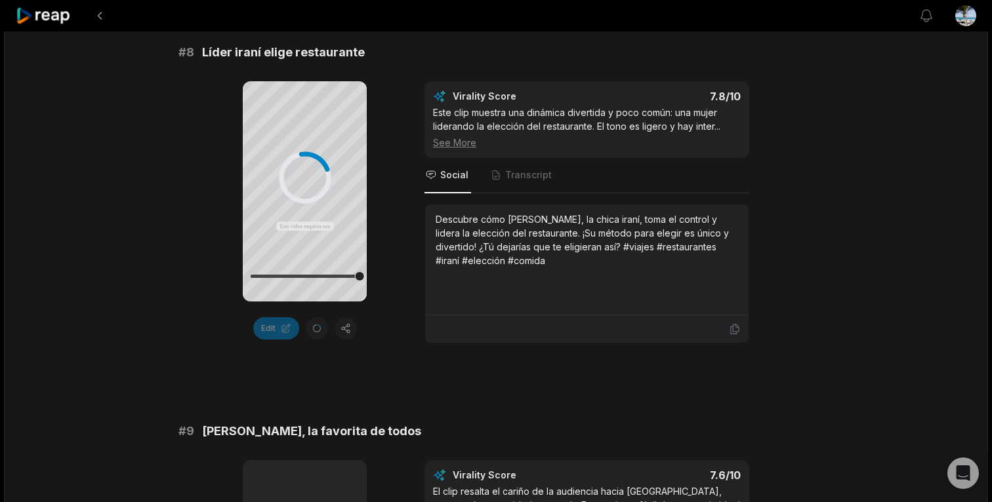
scroll to position [2548, 0]
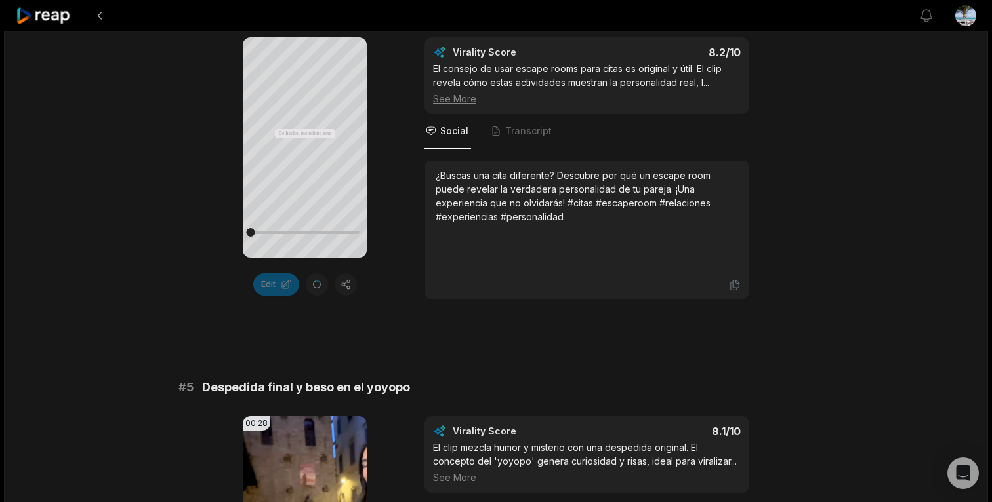
scroll to position [1416, 0]
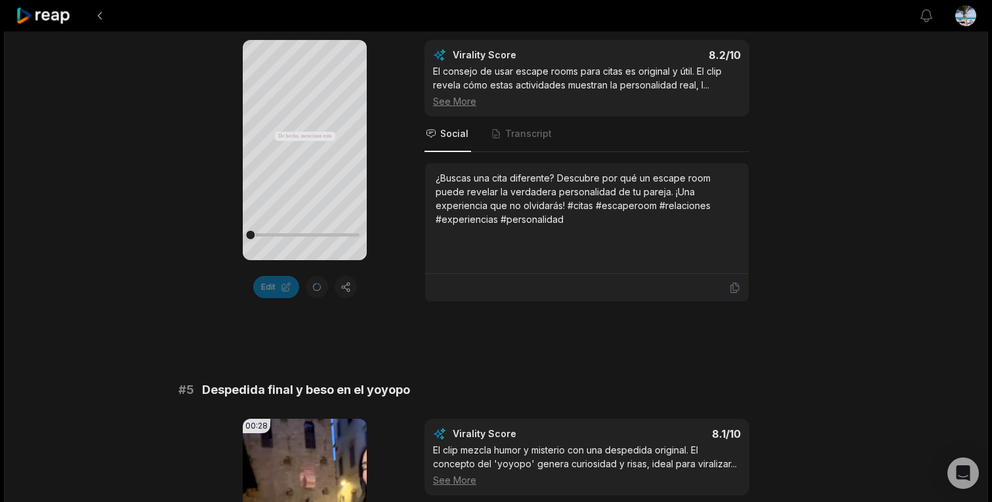
click at [307, 136] on icon at bounding box center [305, 136] width 10 height 11
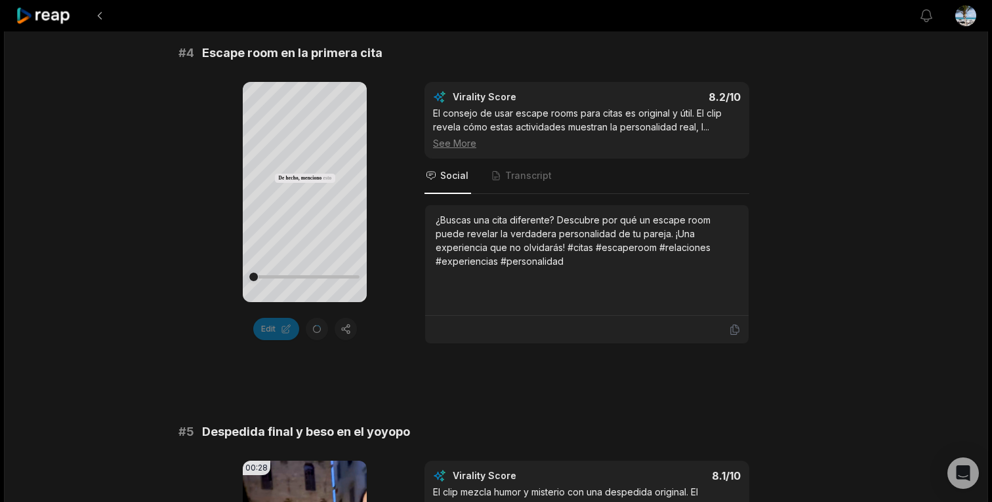
scroll to position [1371, 0]
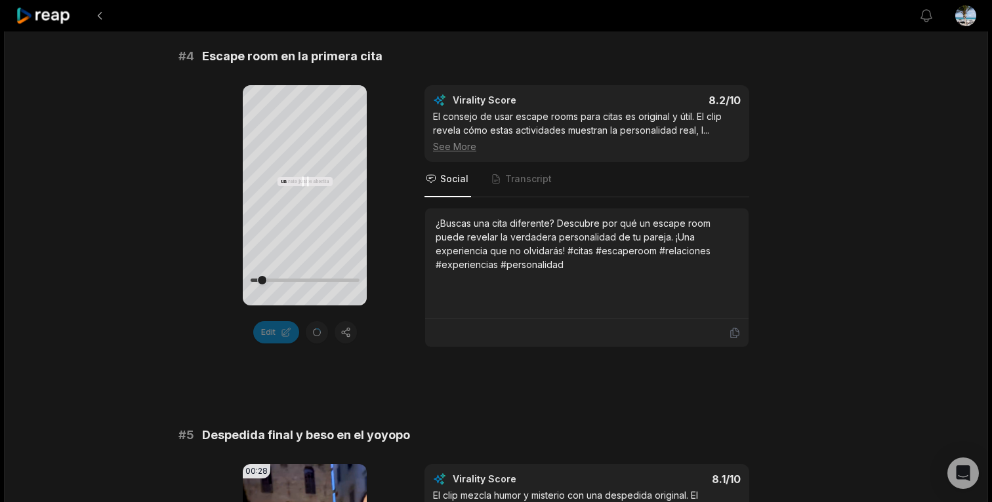
click at [306, 180] on icon at bounding box center [305, 182] width 16 height 16
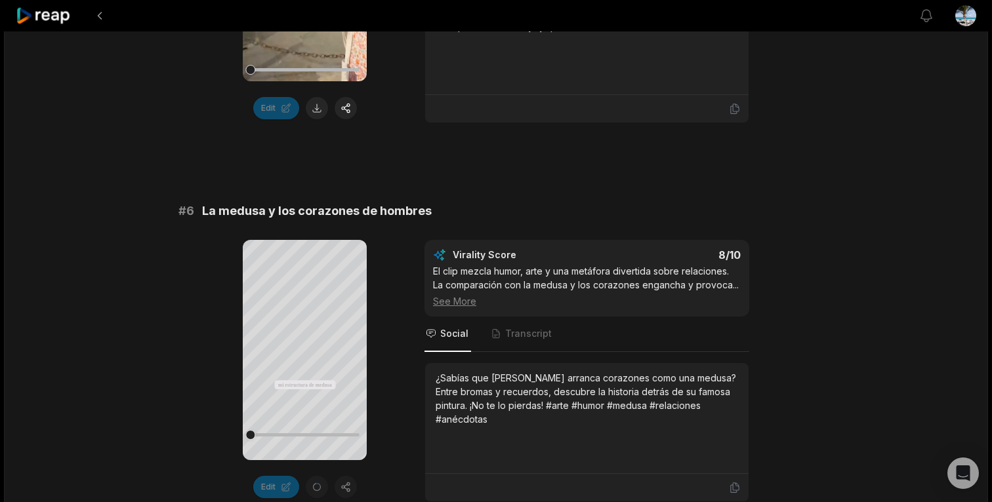
scroll to position [1977, 0]
